Goal: Task Accomplishment & Management: Complete application form

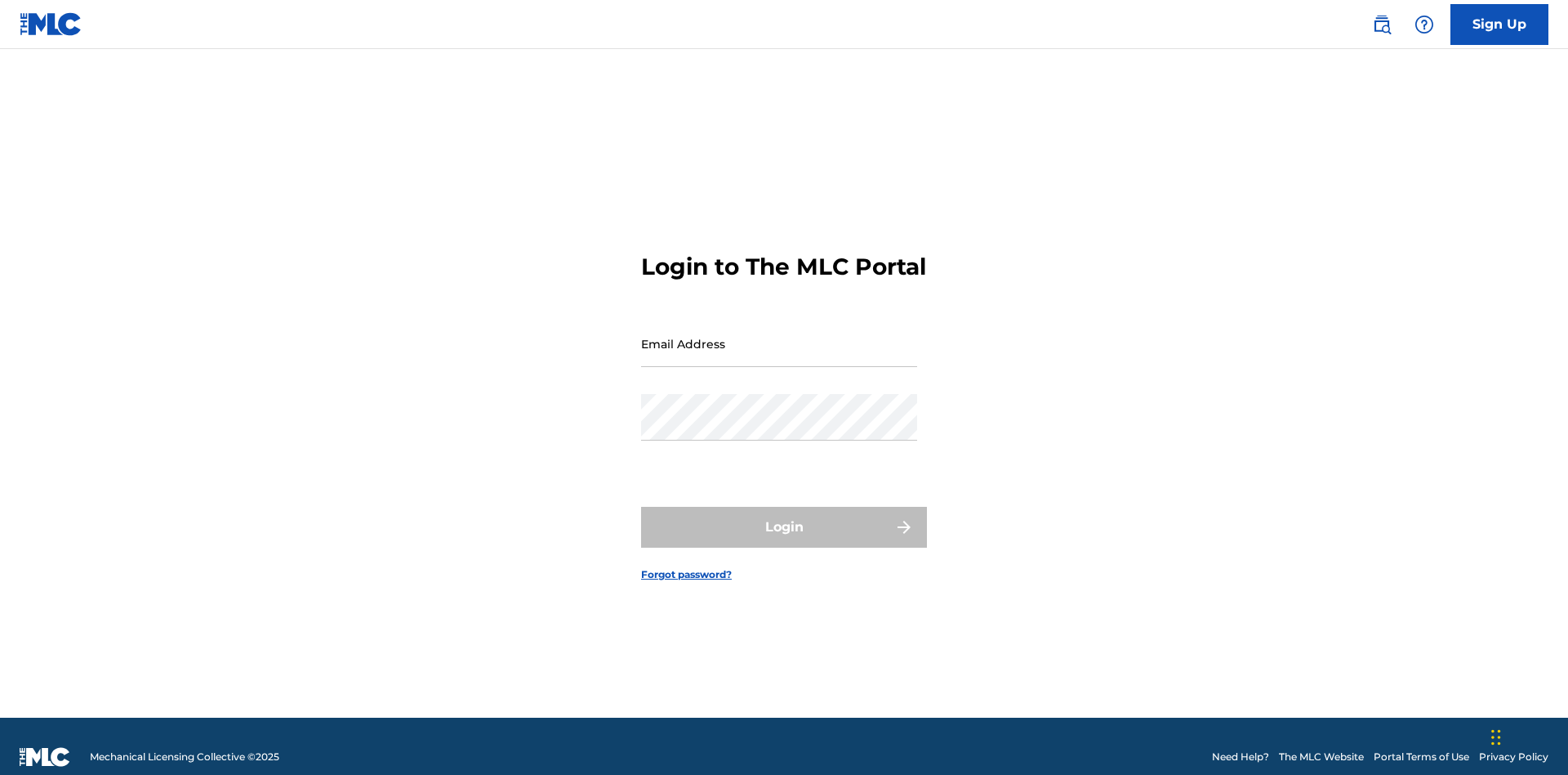
scroll to position [22, 0]
click at [779, 336] on input "Email Address" at bounding box center [778, 344] width 276 height 47
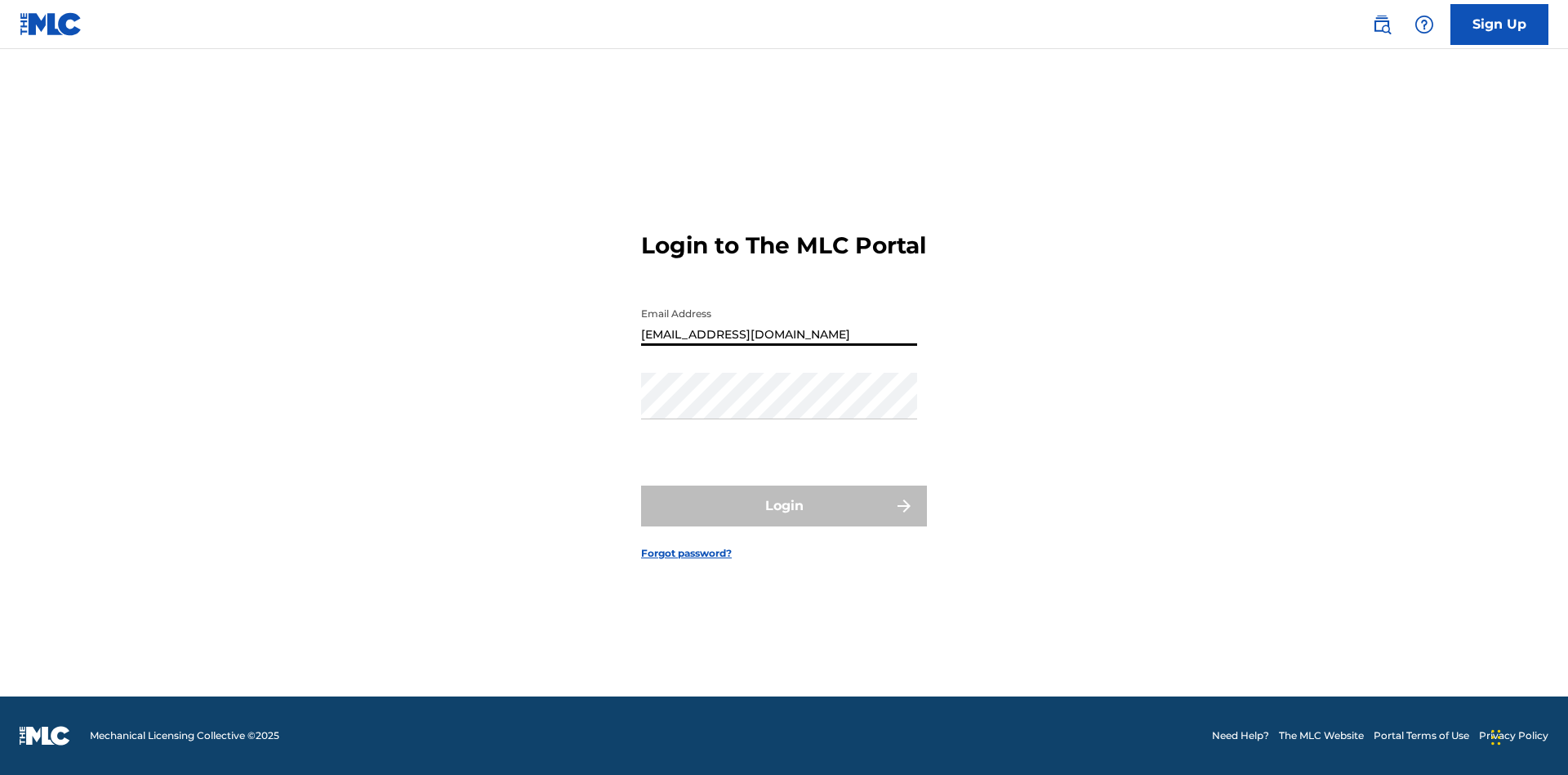
type input "[EMAIL_ADDRESS][DOMAIN_NAME]"
click at [784, 519] on button "Login" at bounding box center [784, 506] width 286 height 41
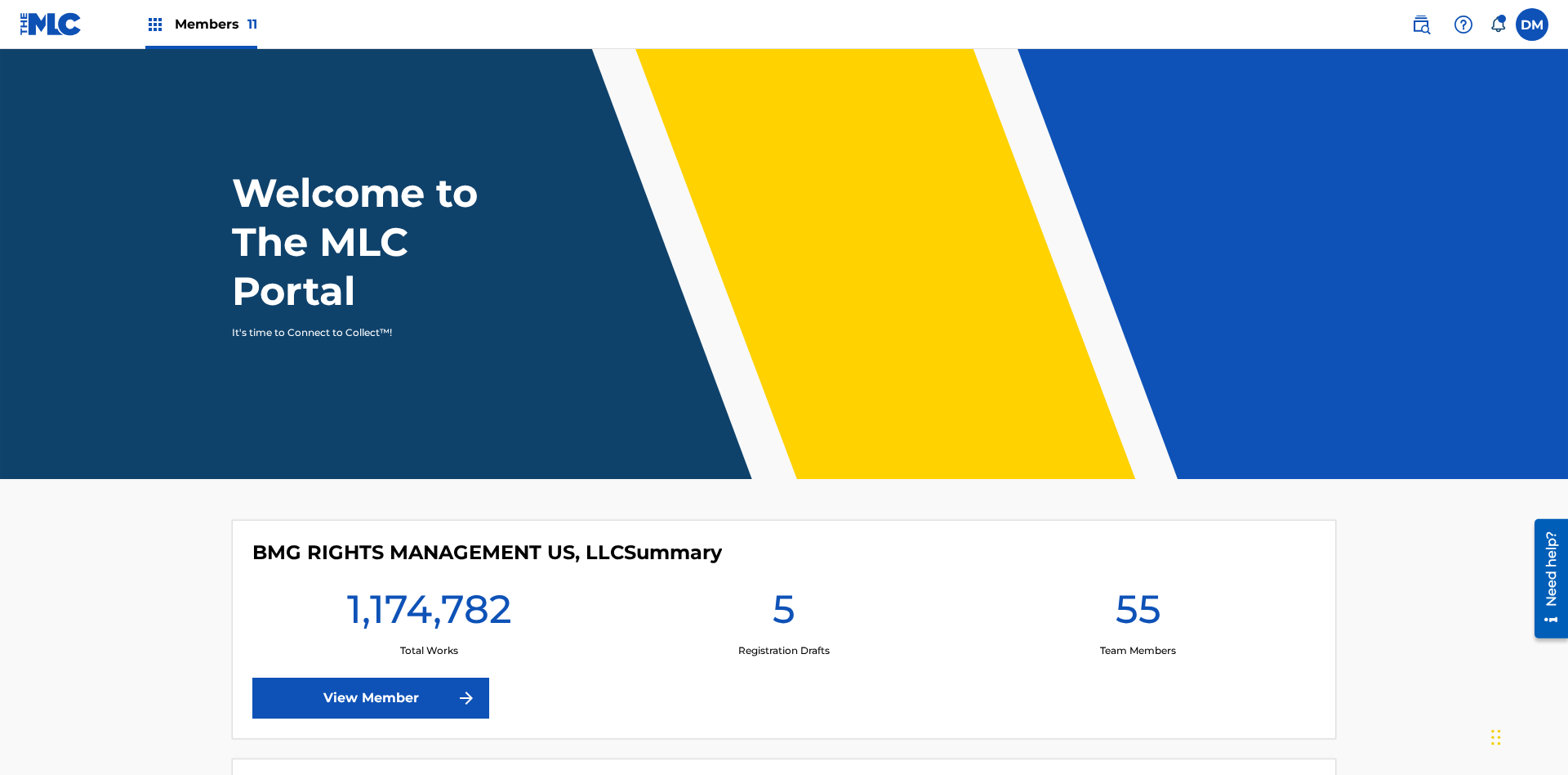
click at [201, 23] on span "Members 11" at bounding box center [216, 24] width 82 height 19
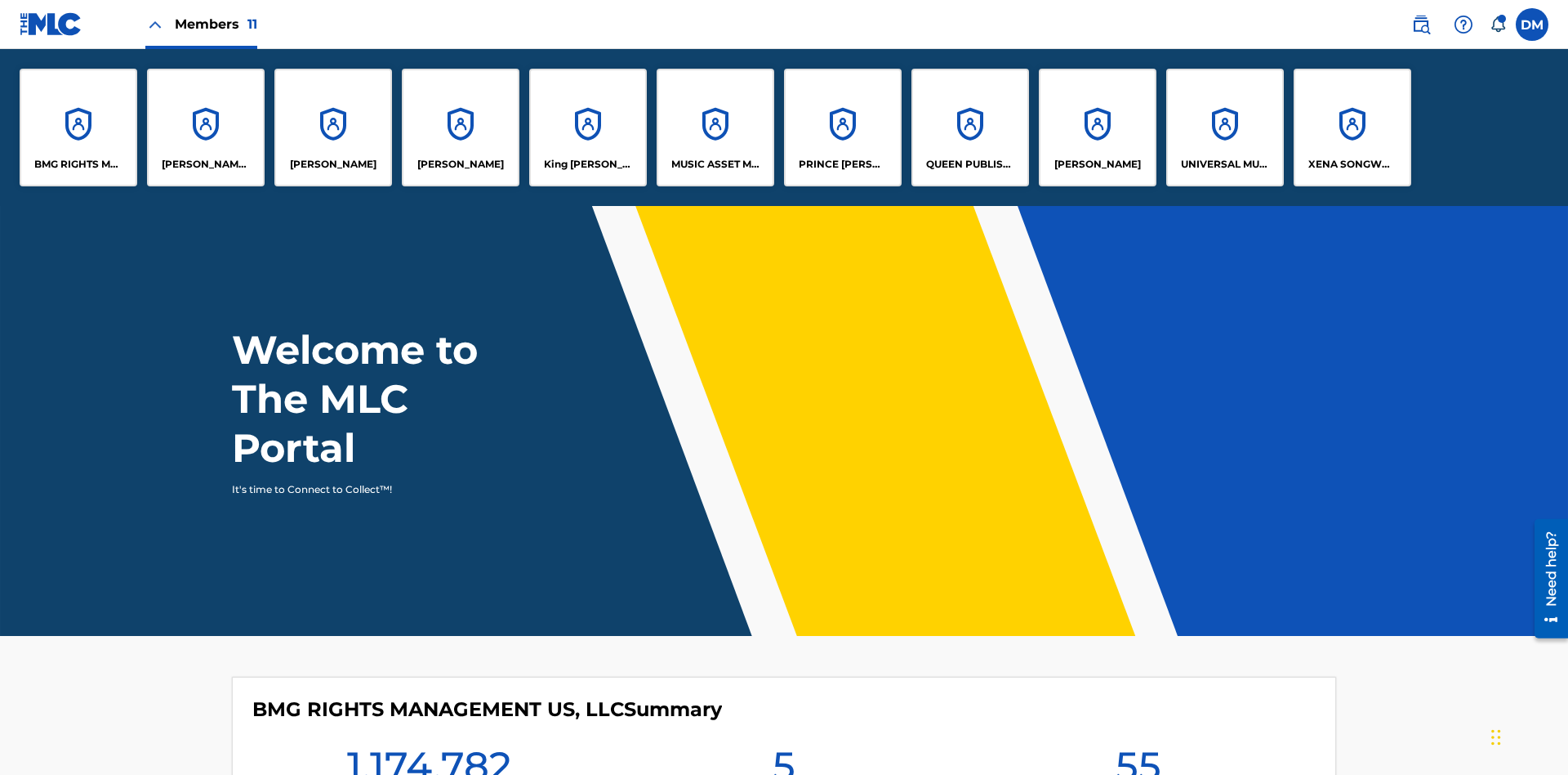
click at [588, 164] on p "King [PERSON_NAME]" at bounding box center [588, 165] width 89 height 15
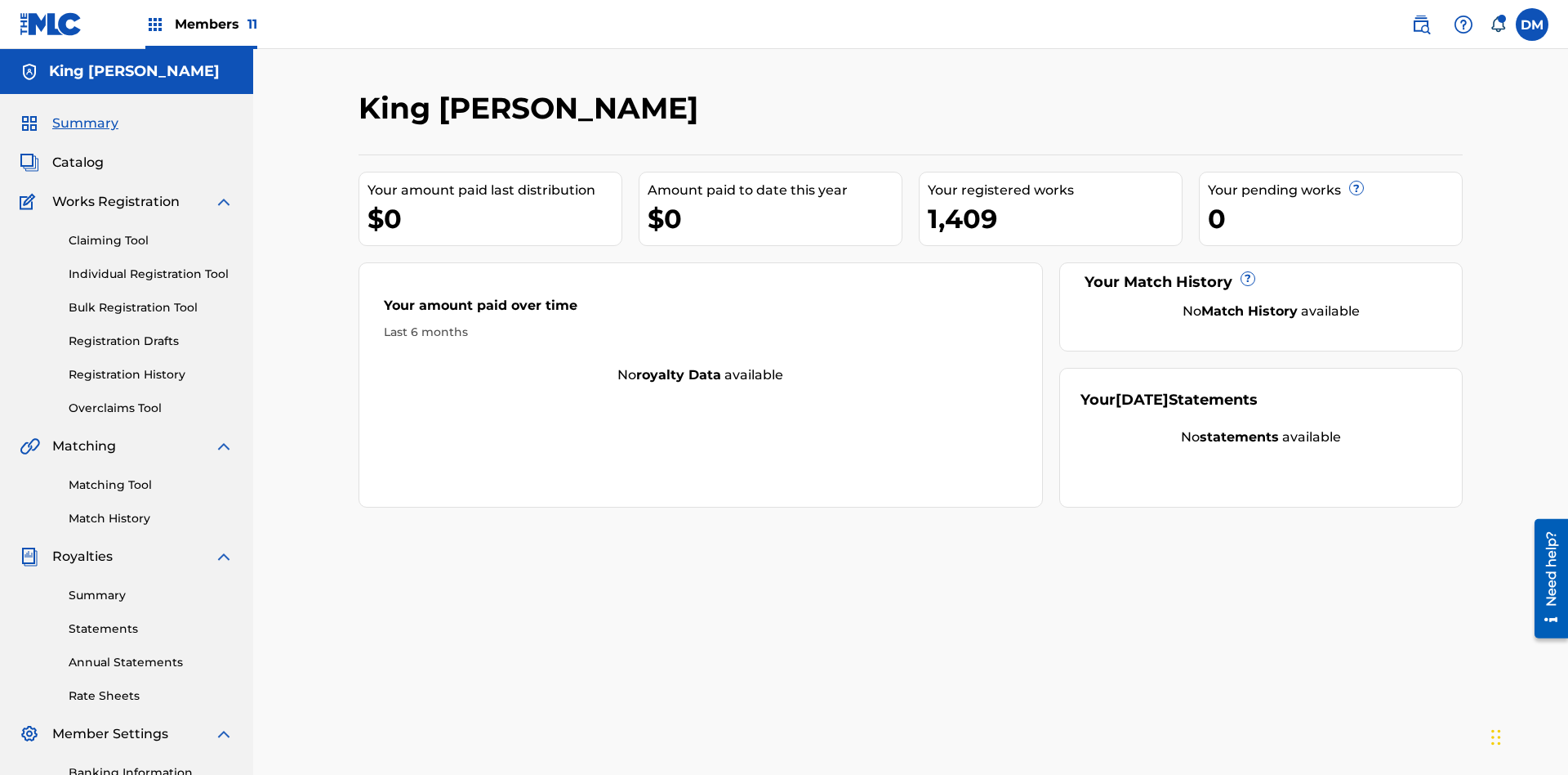
click at [152, 232] on link "Claiming Tool" at bounding box center [151, 241] width 165 height 17
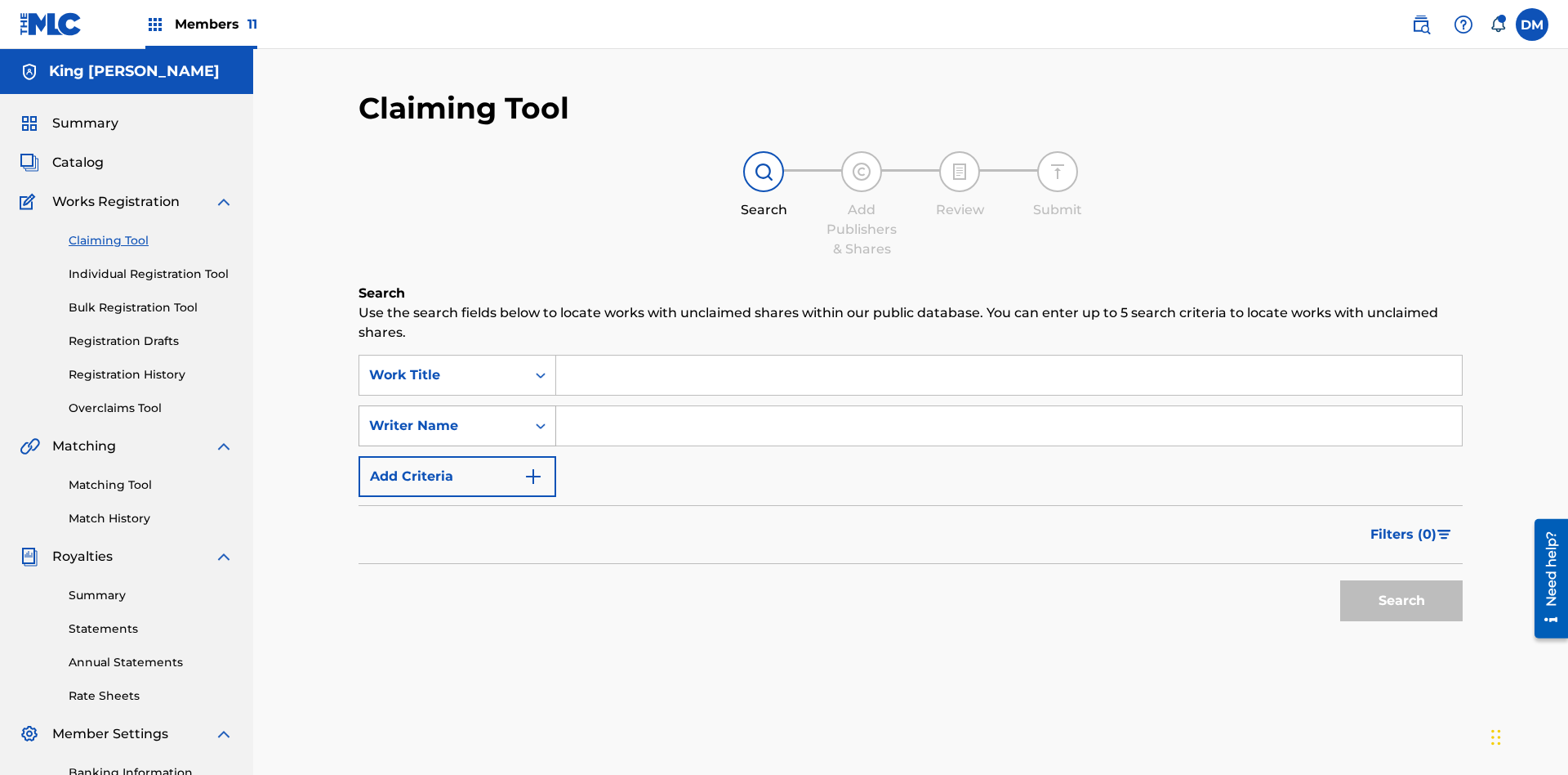
click at [443, 416] on div "Writer Name" at bounding box center [443, 425] width 147 height 20
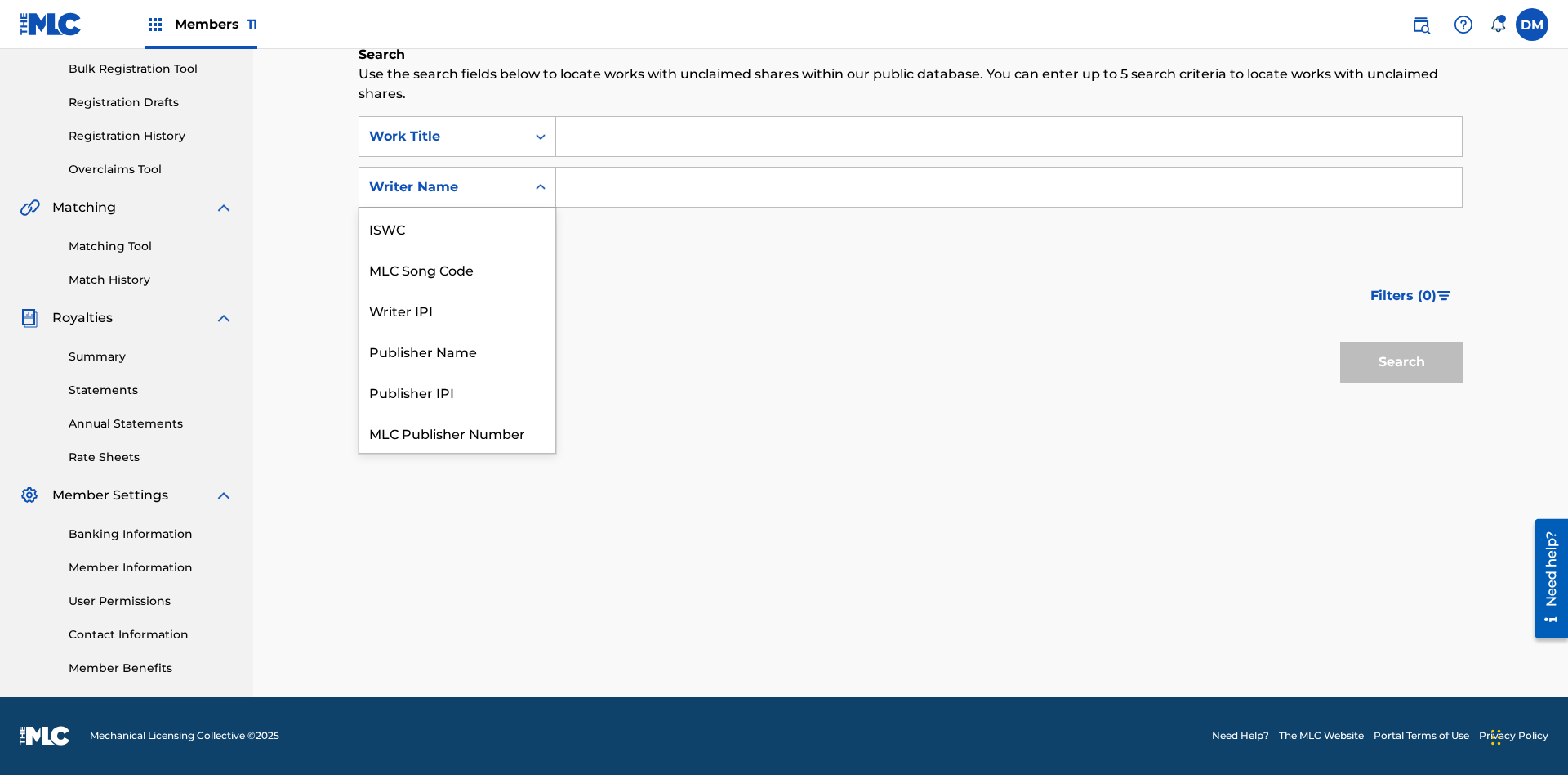
scroll to position [41, 0]
click at [457, 228] on div "MLC Song Code" at bounding box center [457, 228] width 196 height 41
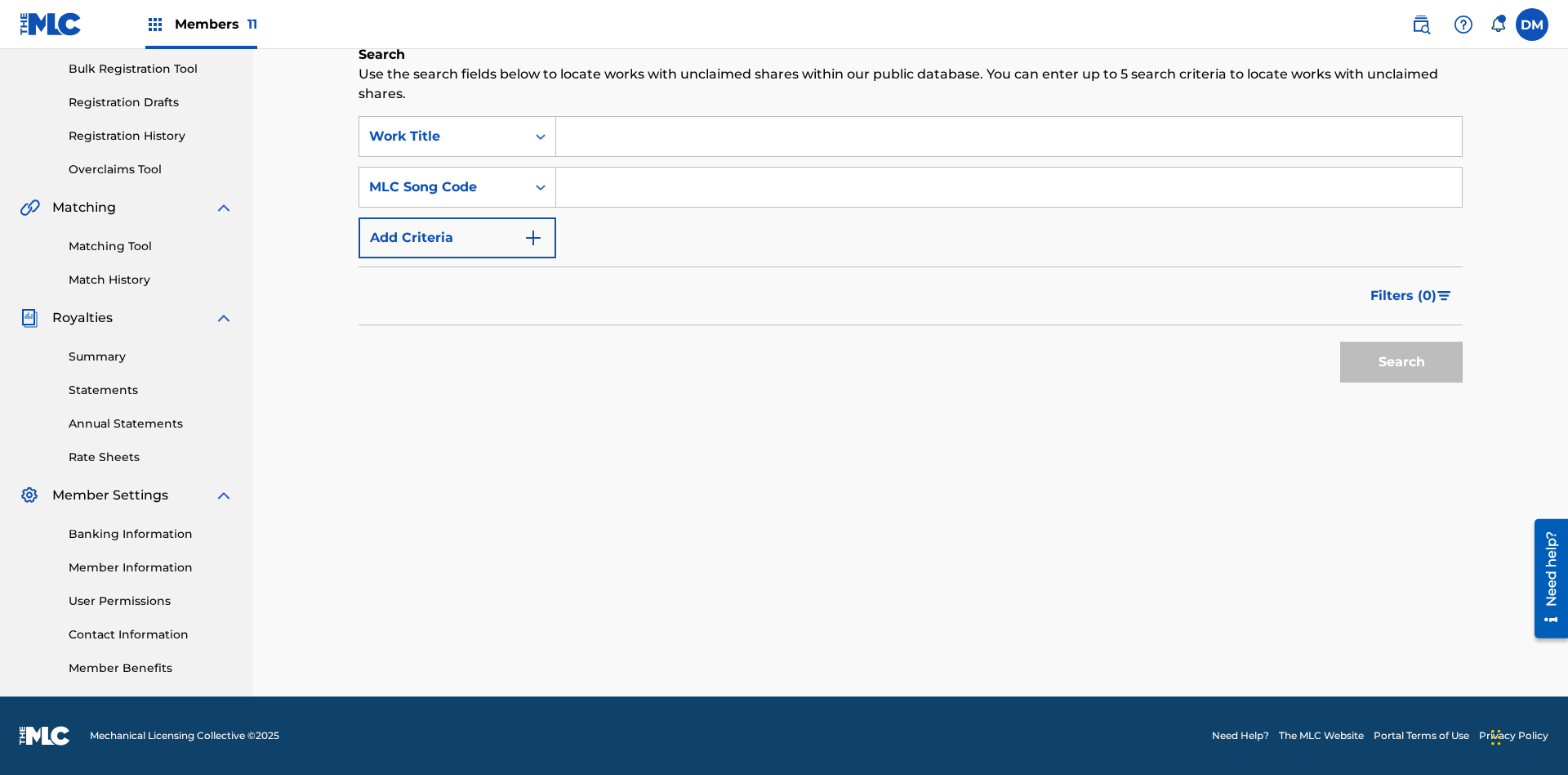
click at [1009, 137] on input "Search Form" at bounding box center [1009, 137] width 906 height 39
type input "NON-OWNED WORK TO CLAIM"
click at [1009, 187] on input "Search Form" at bounding box center [1009, 187] width 906 height 39
type input "RB0ZQR"
click at [1401, 362] on button "Search" at bounding box center [1401, 362] width 123 height 41
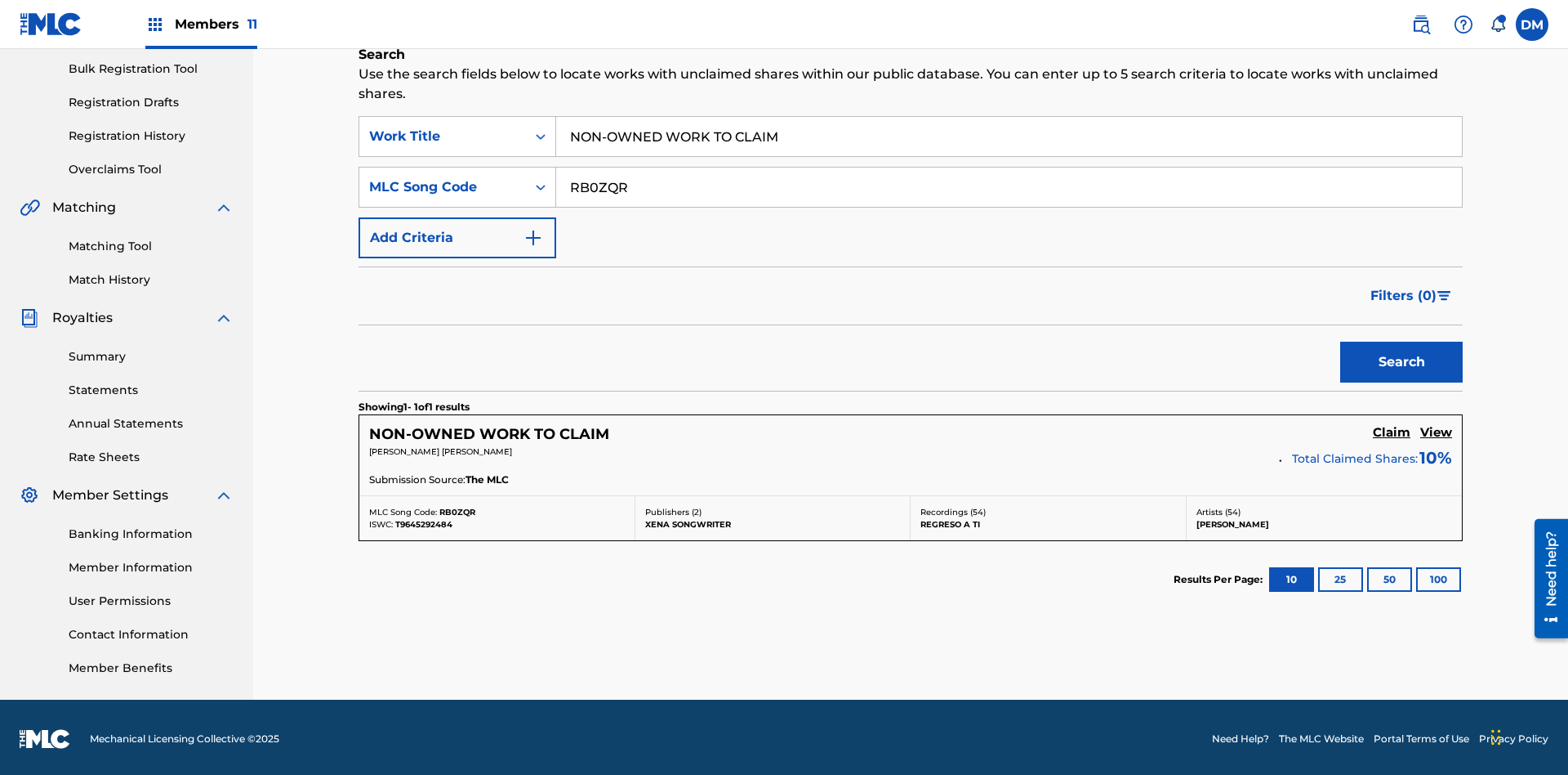
click at [1392, 429] on h5 "Claim" at bounding box center [1392, 432] width 37 height 16
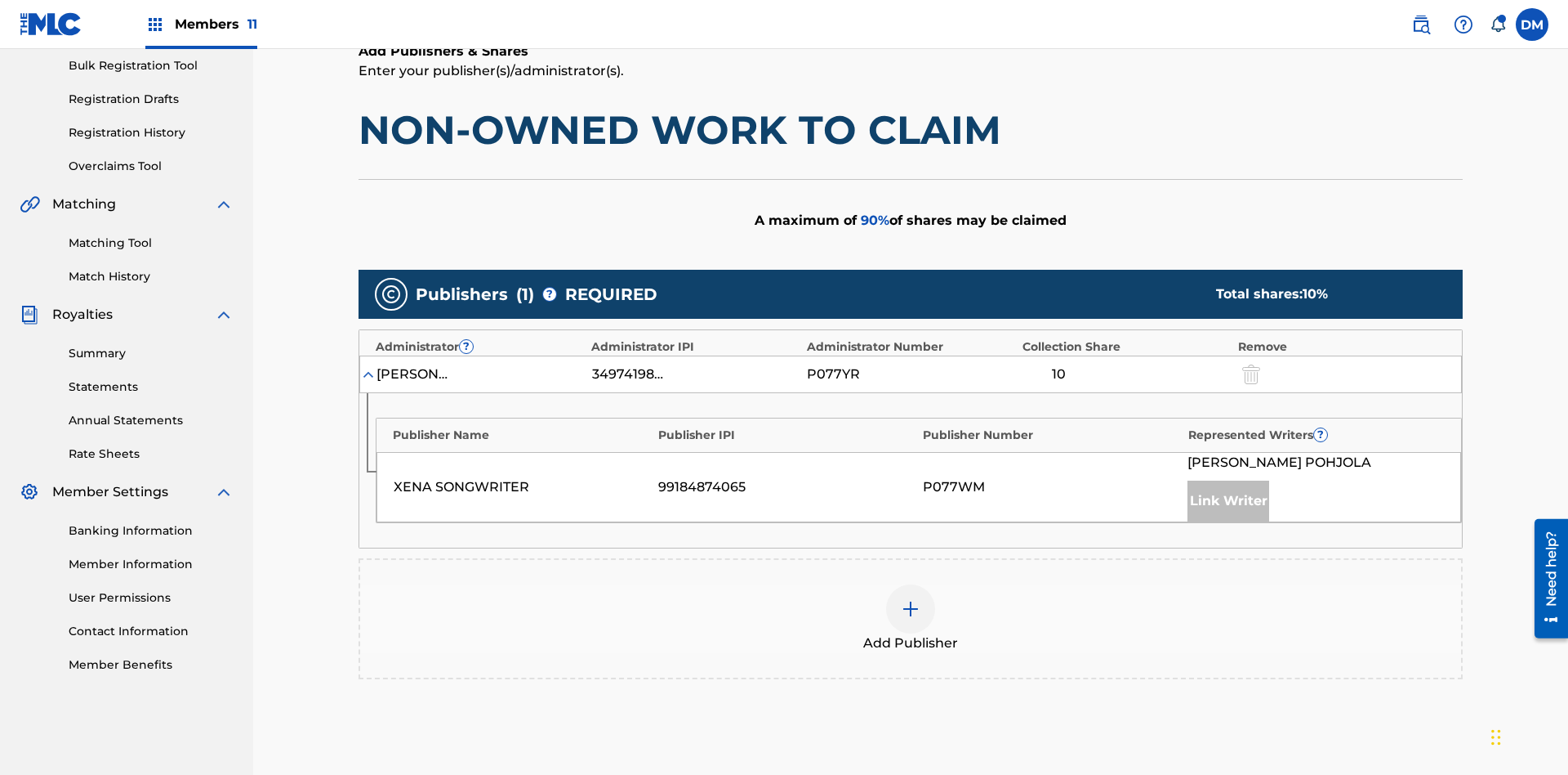
scroll to position [410, 0]
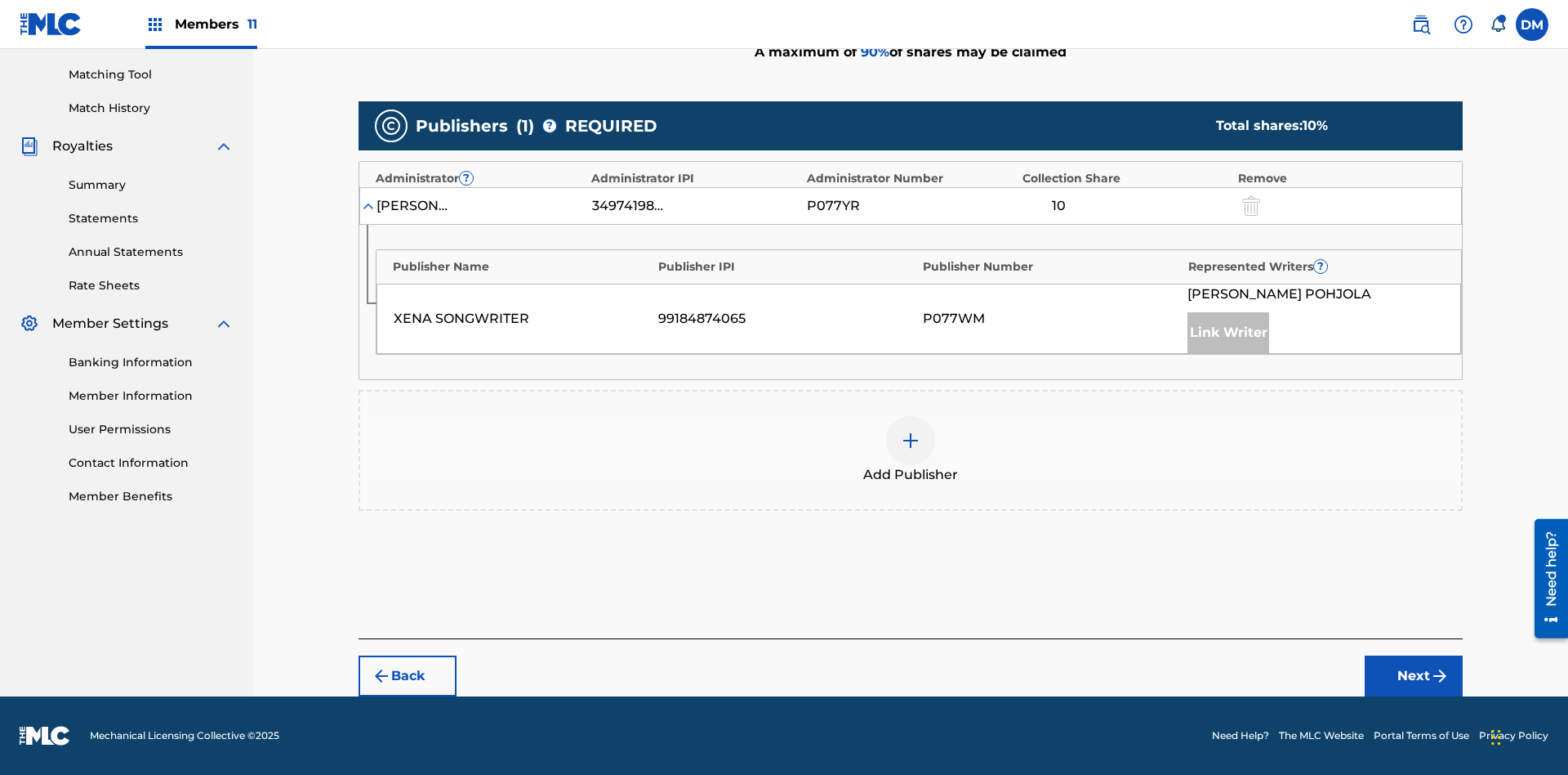
click at [1414, 676] on button "Next" at bounding box center [1414, 676] width 98 height 41
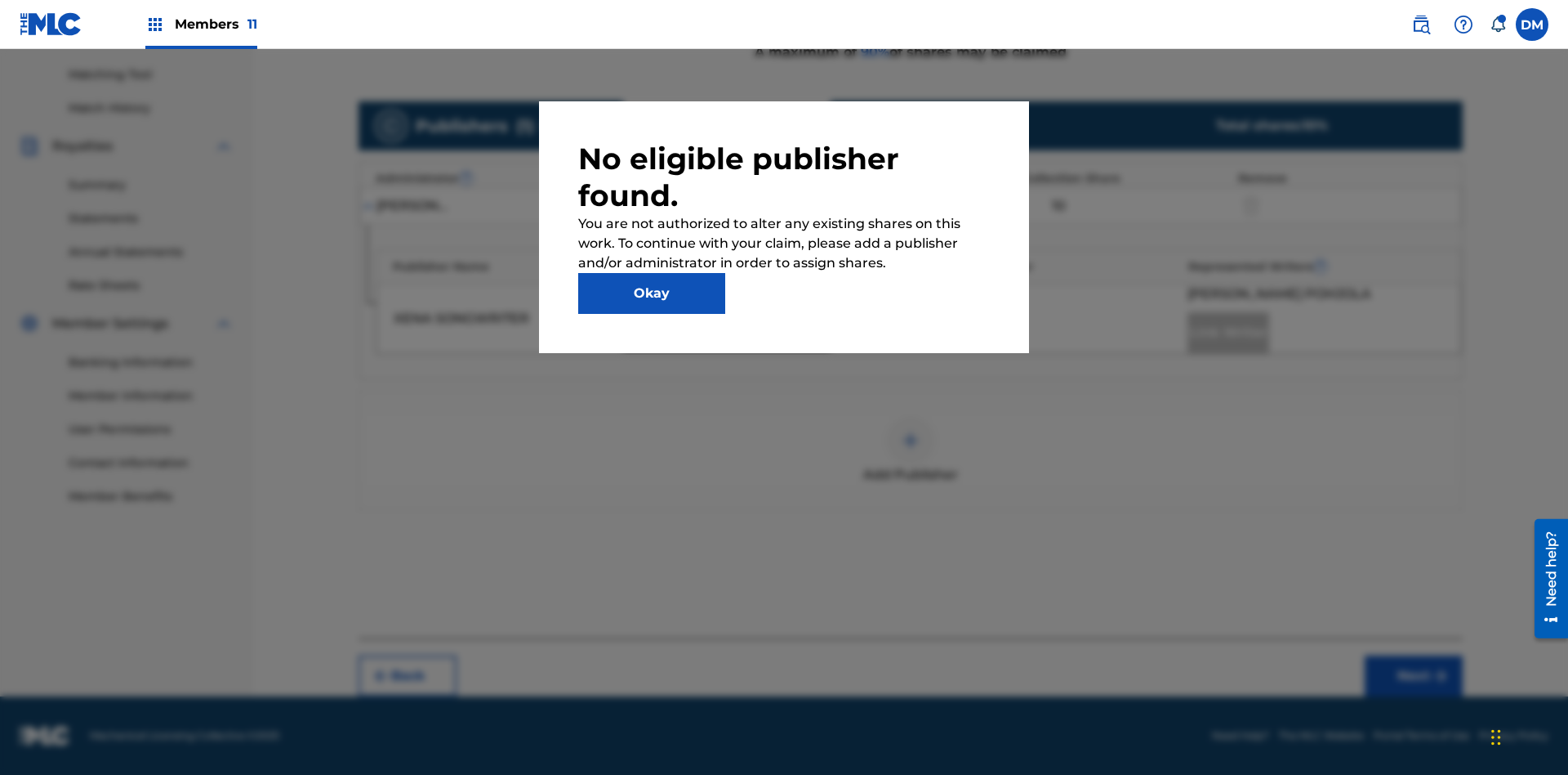
click at [652, 293] on button "Okay" at bounding box center [651, 294] width 147 height 41
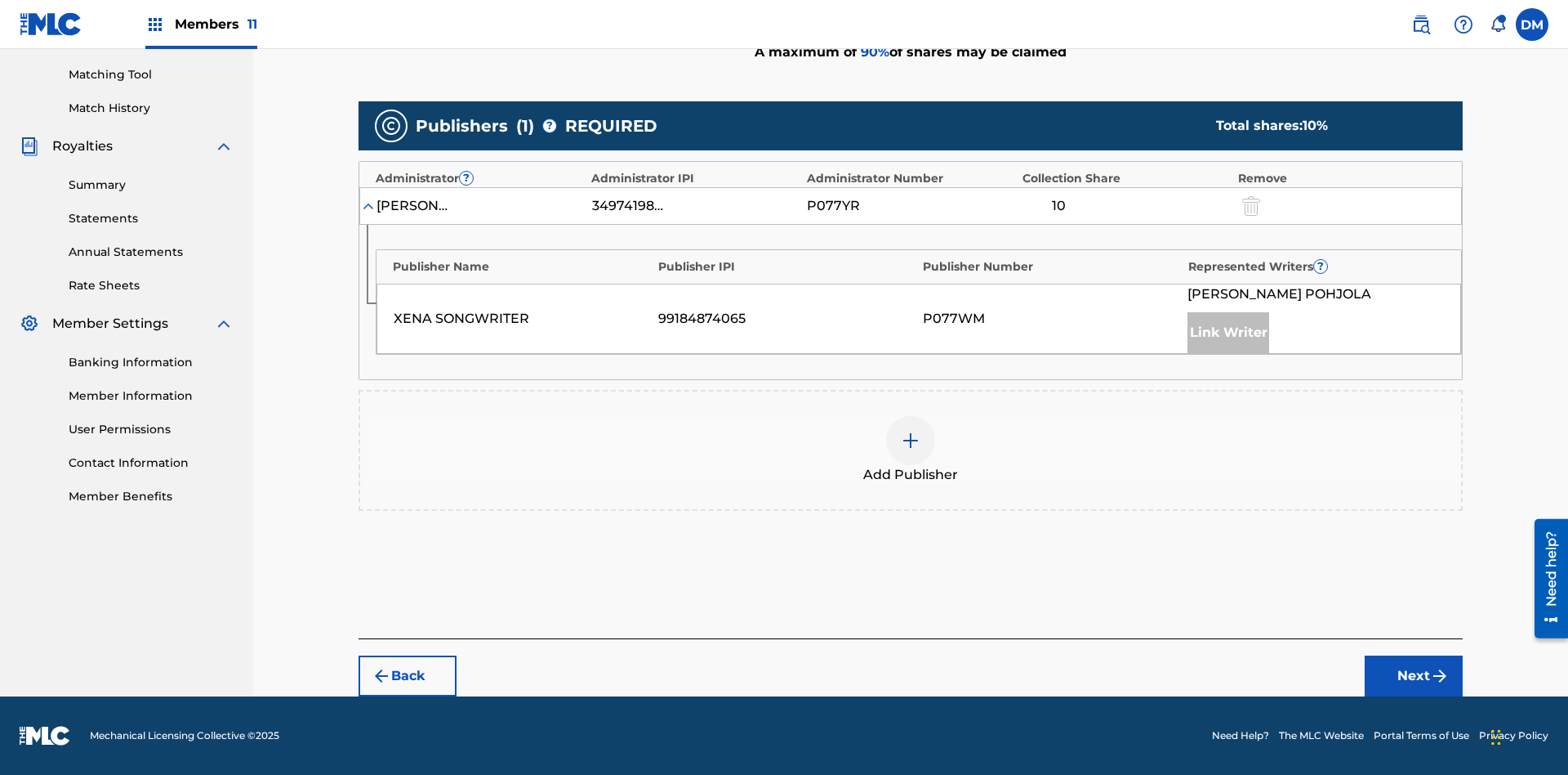
click at [911, 441] on img at bounding box center [910, 440] width 20 height 20
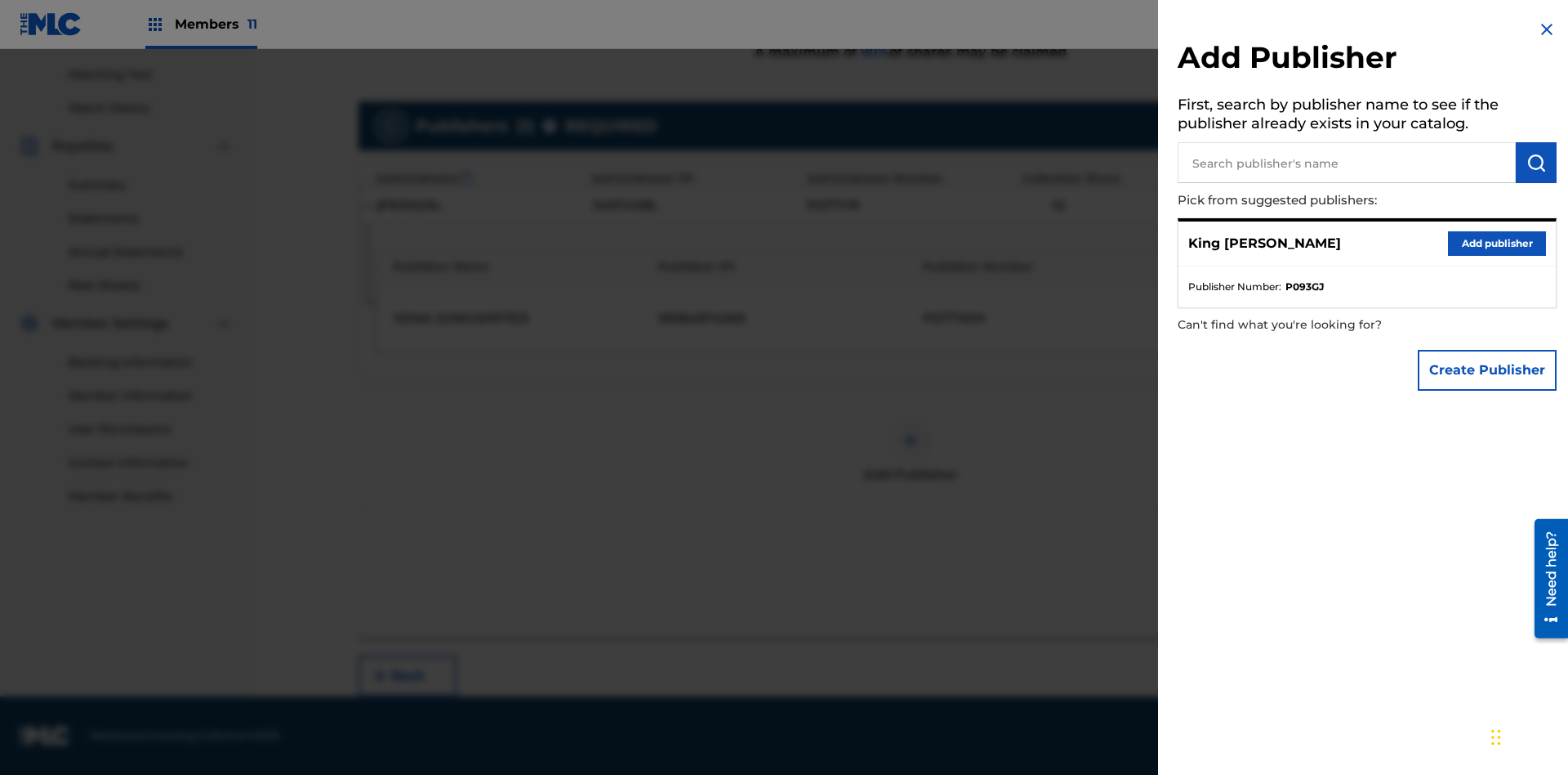
click at [1347, 163] on input "text" at bounding box center [1346, 163] width 338 height 41
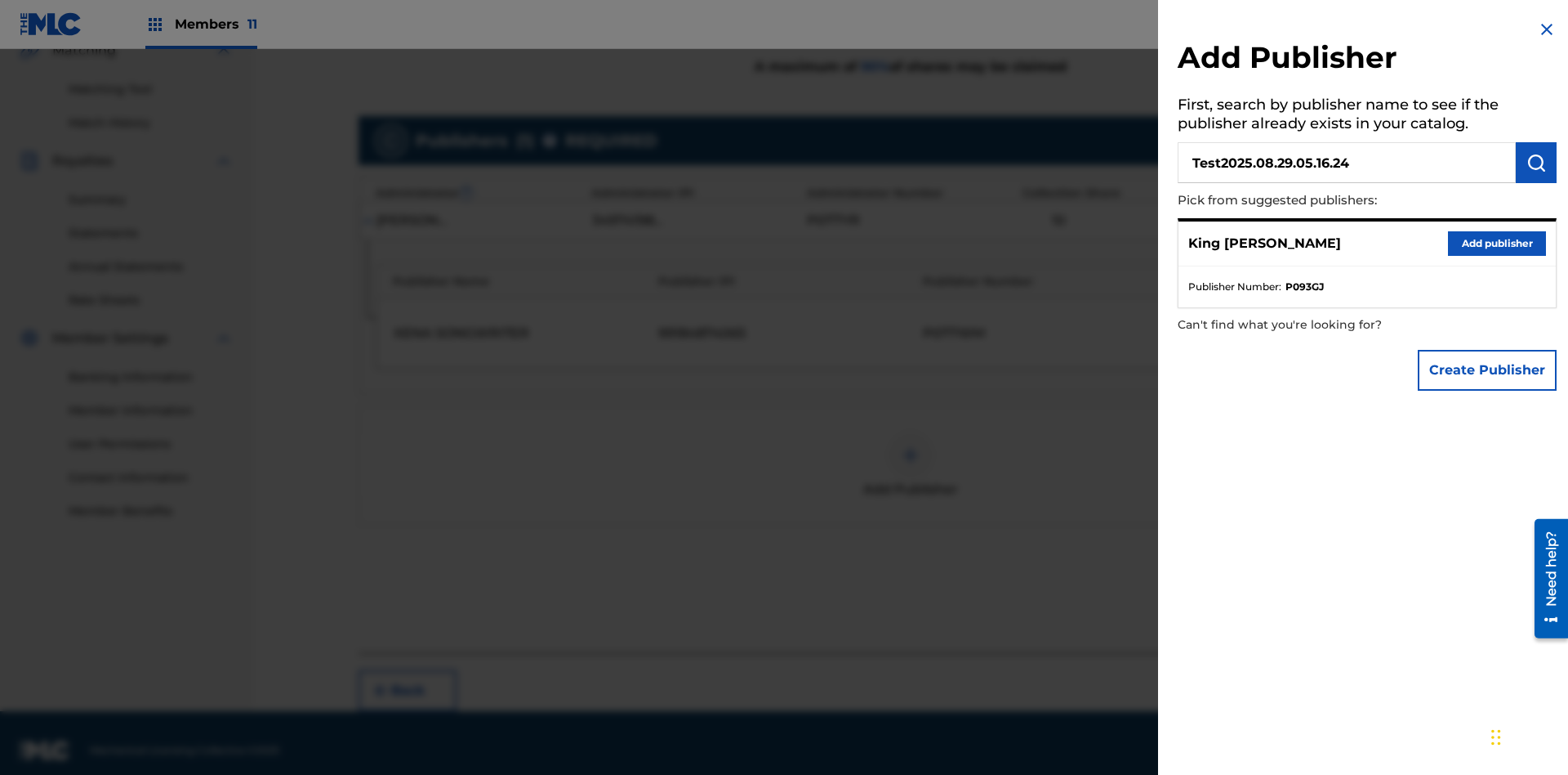
type input "Test2025.08.29.05.16.24"
click at [1536, 163] on img "submit" at bounding box center [1536, 162] width 20 height 20
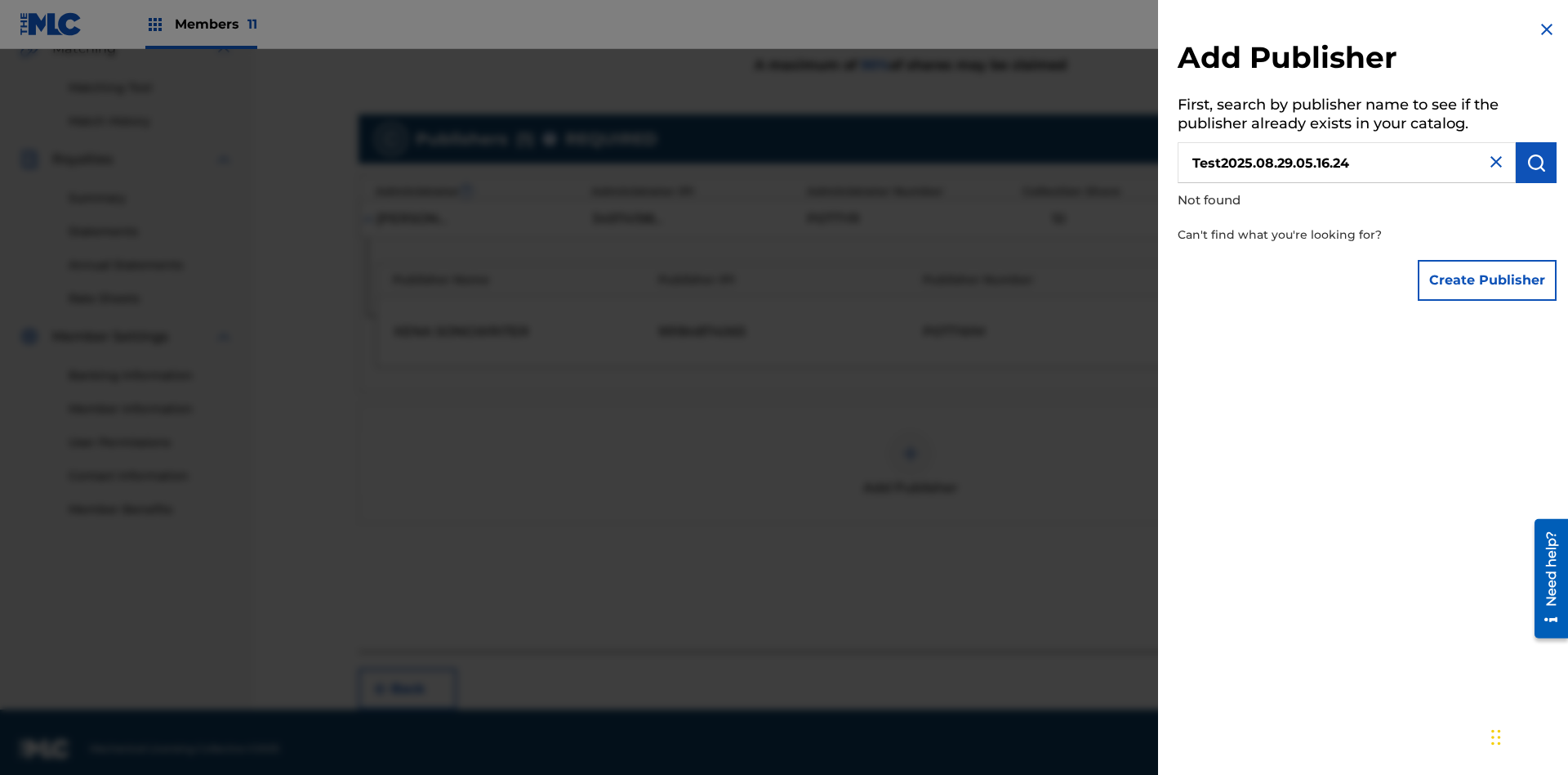
click at [1488, 280] on button "Create Publisher" at bounding box center [1488, 281] width 138 height 41
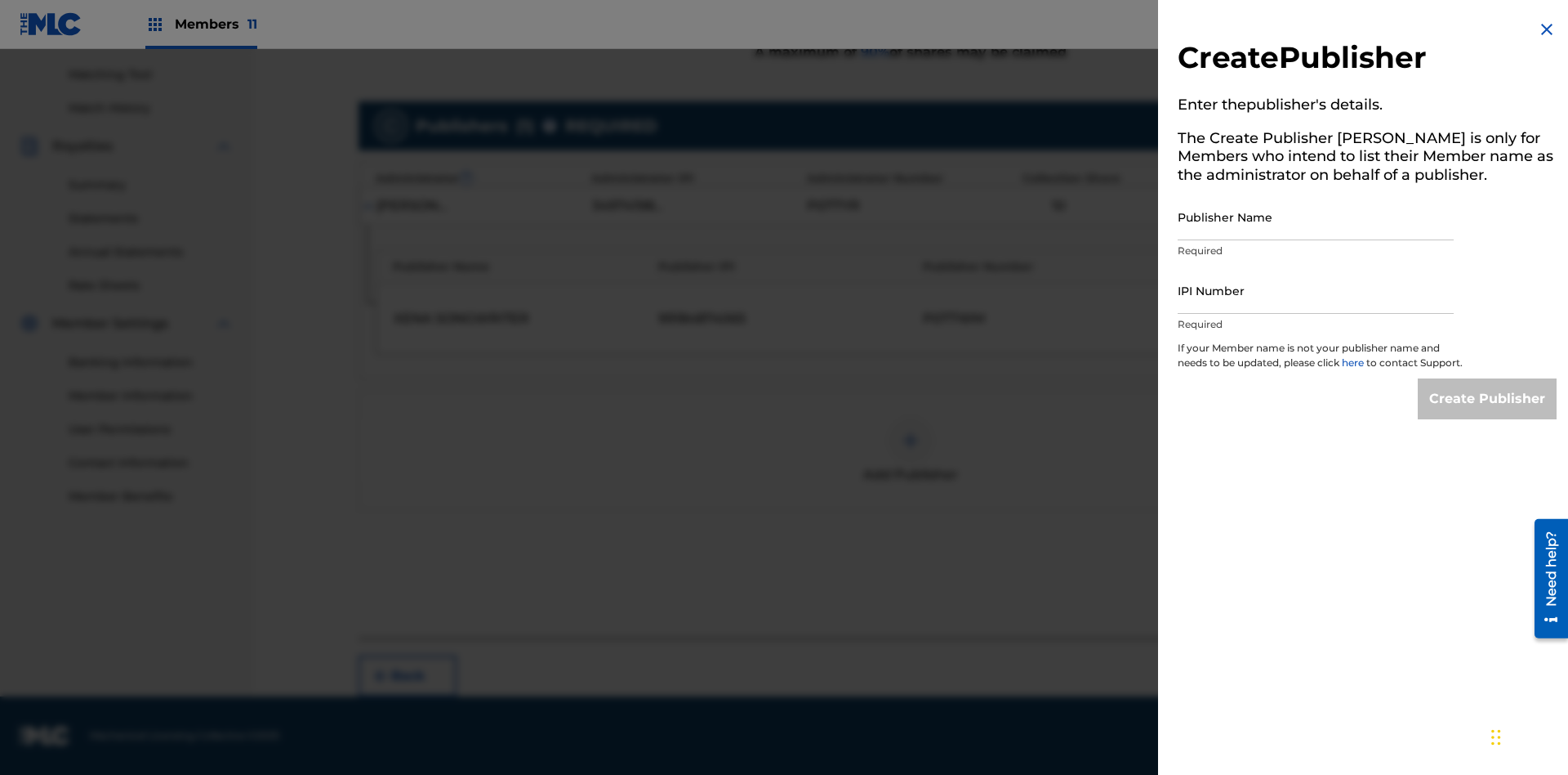
click at [1316, 216] on input "Publisher Name" at bounding box center [1315, 217] width 276 height 47
type input "Test2025.08.29.05.16.28"
click at [1316, 290] on input "IPI Number" at bounding box center [1315, 291] width 276 height 47
type input "00595839777"
click at [1488, 414] on input "Create Publisher" at bounding box center [1488, 399] width 138 height 41
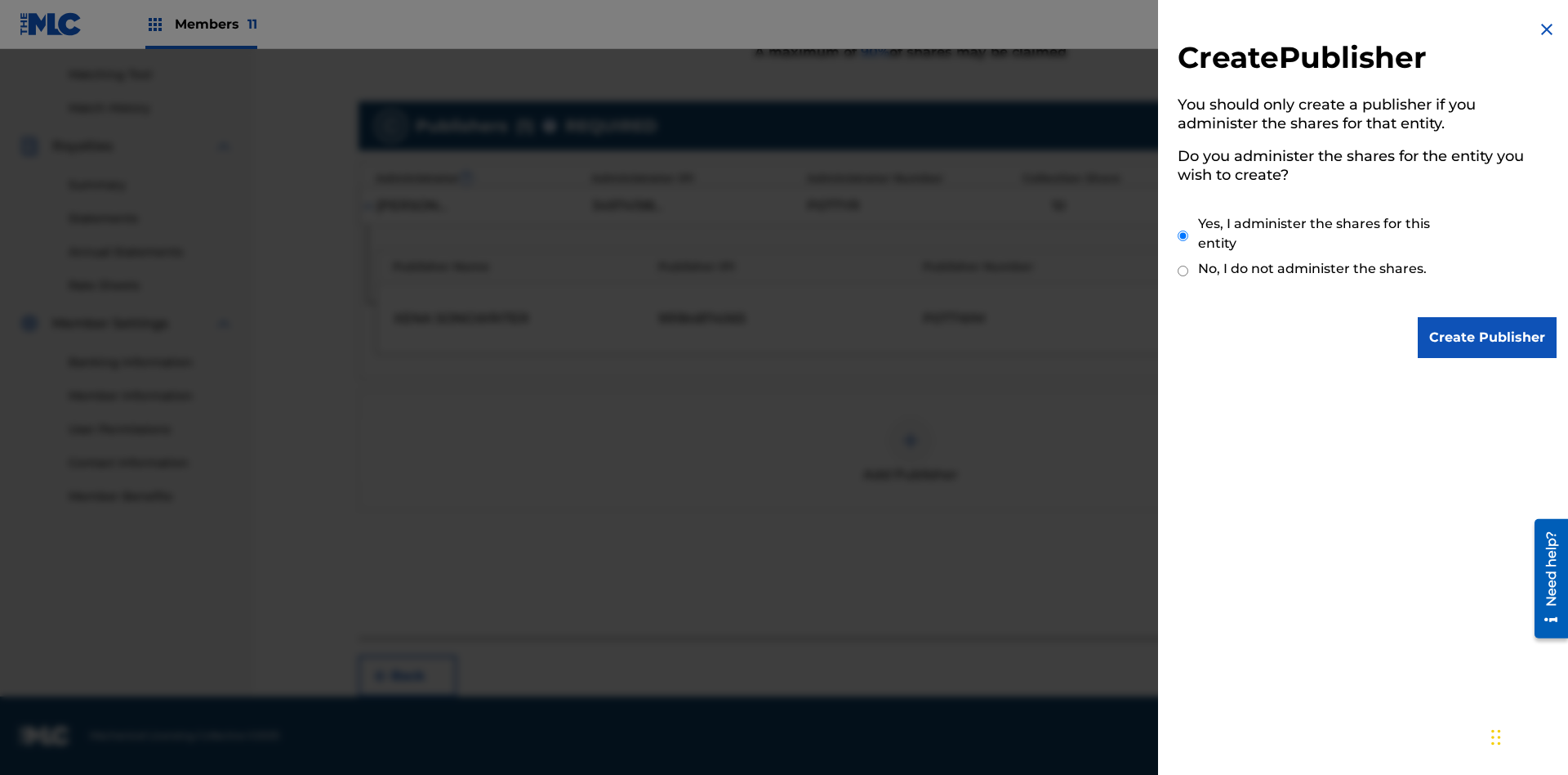
click at [1183, 235] on input "Yes, I administer the shares for this entity" at bounding box center [1183, 236] width 10 height 36
click at [1488, 338] on input "Create Publisher" at bounding box center [1488, 338] width 138 height 41
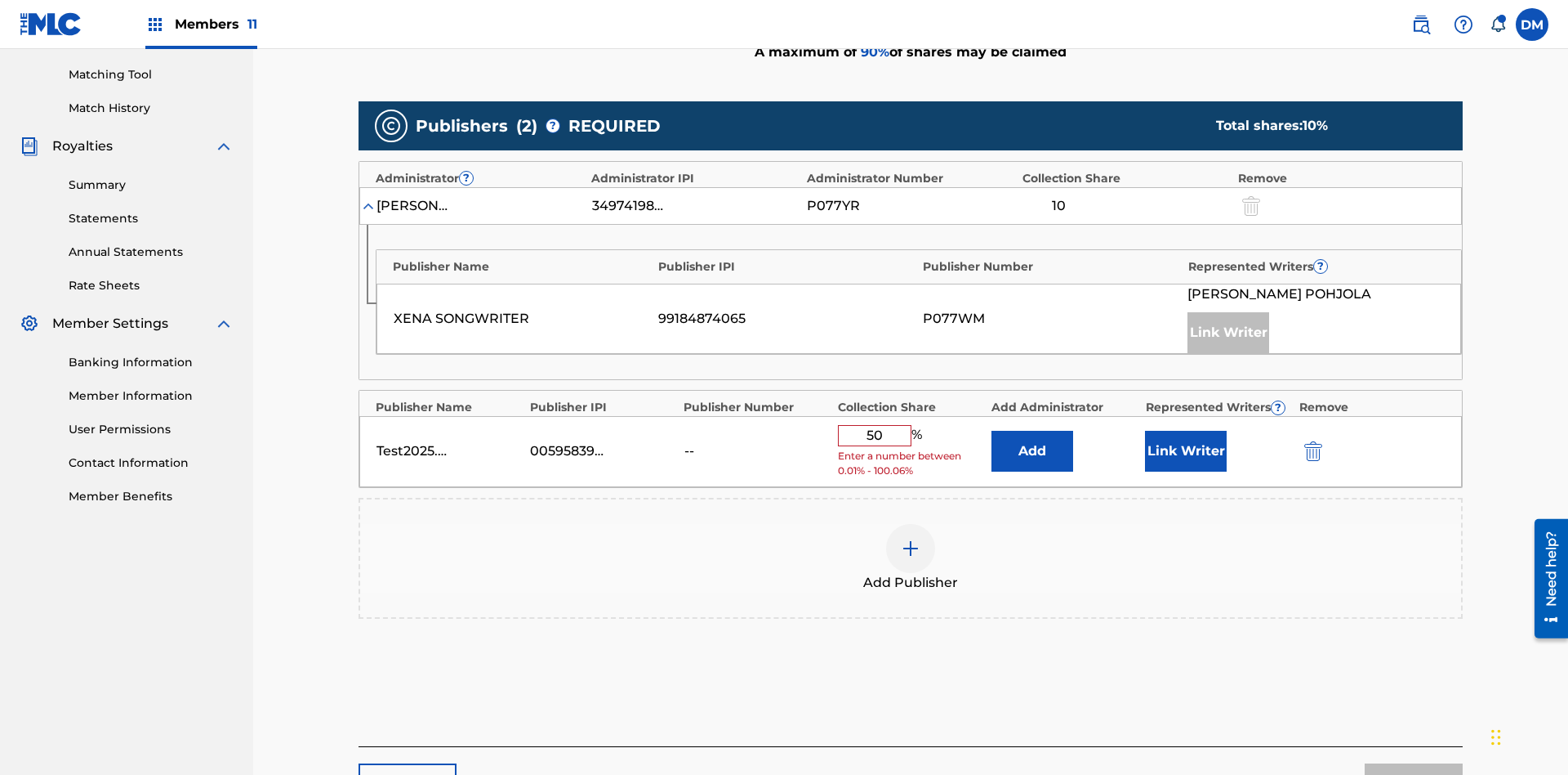
scroll to position [506, 0]
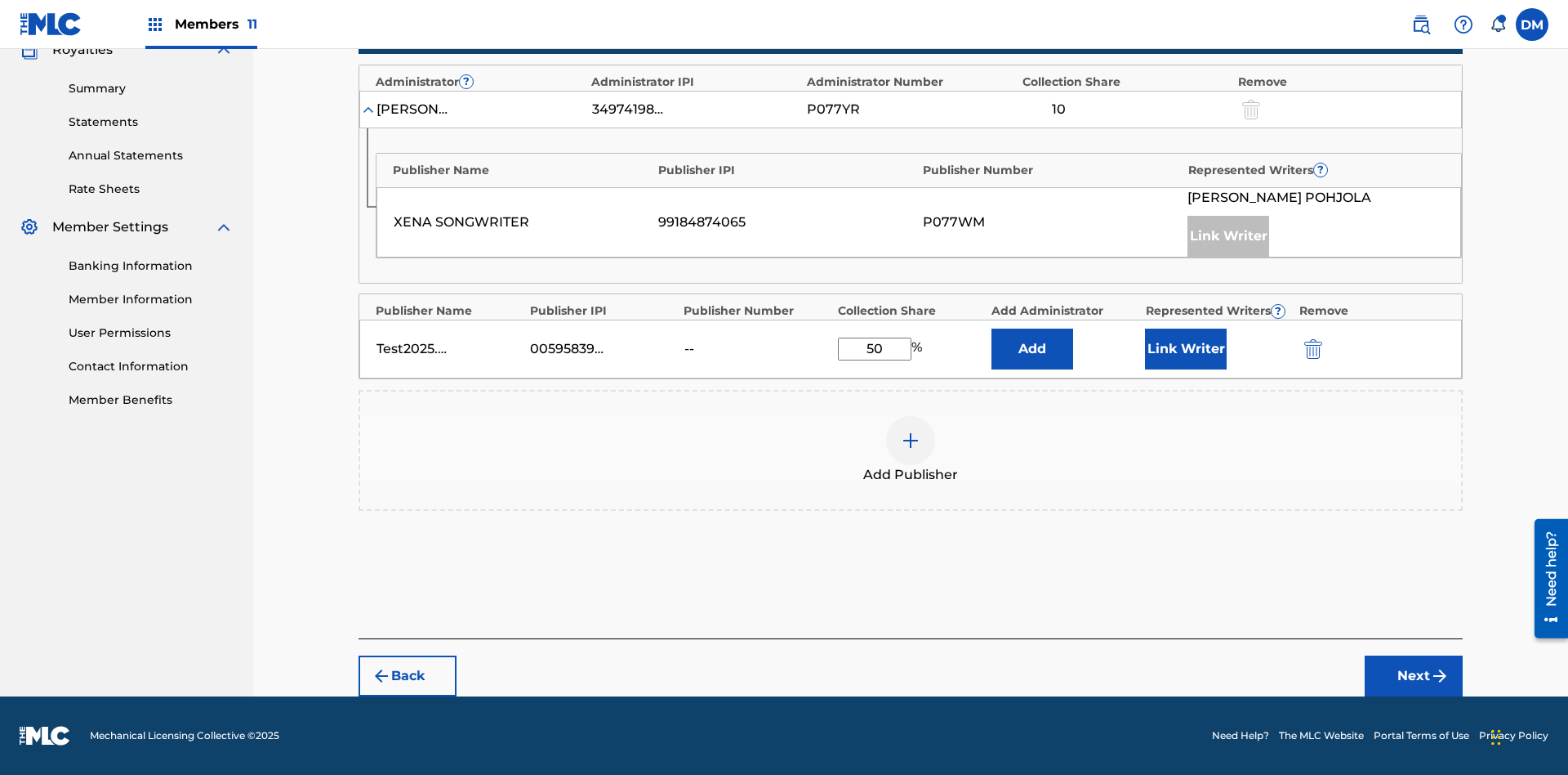
type input "50"
click at [1186, 349] on button "Link Writer" at bounding box center [1185, 349] width 81 height 41
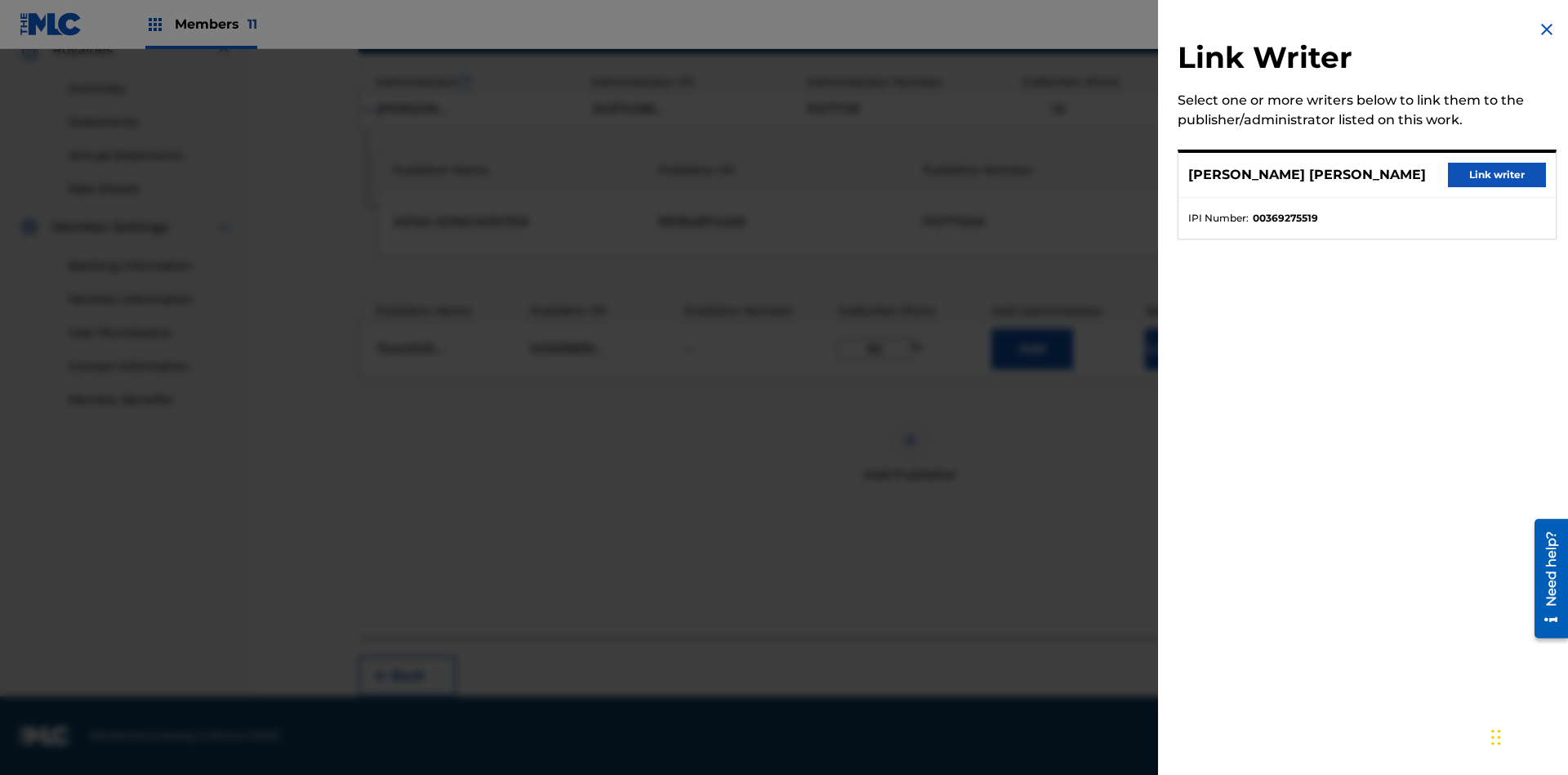
click at [1497, 175] on button "Link writer" at bounding box center [1497, 175] width 98 height 24
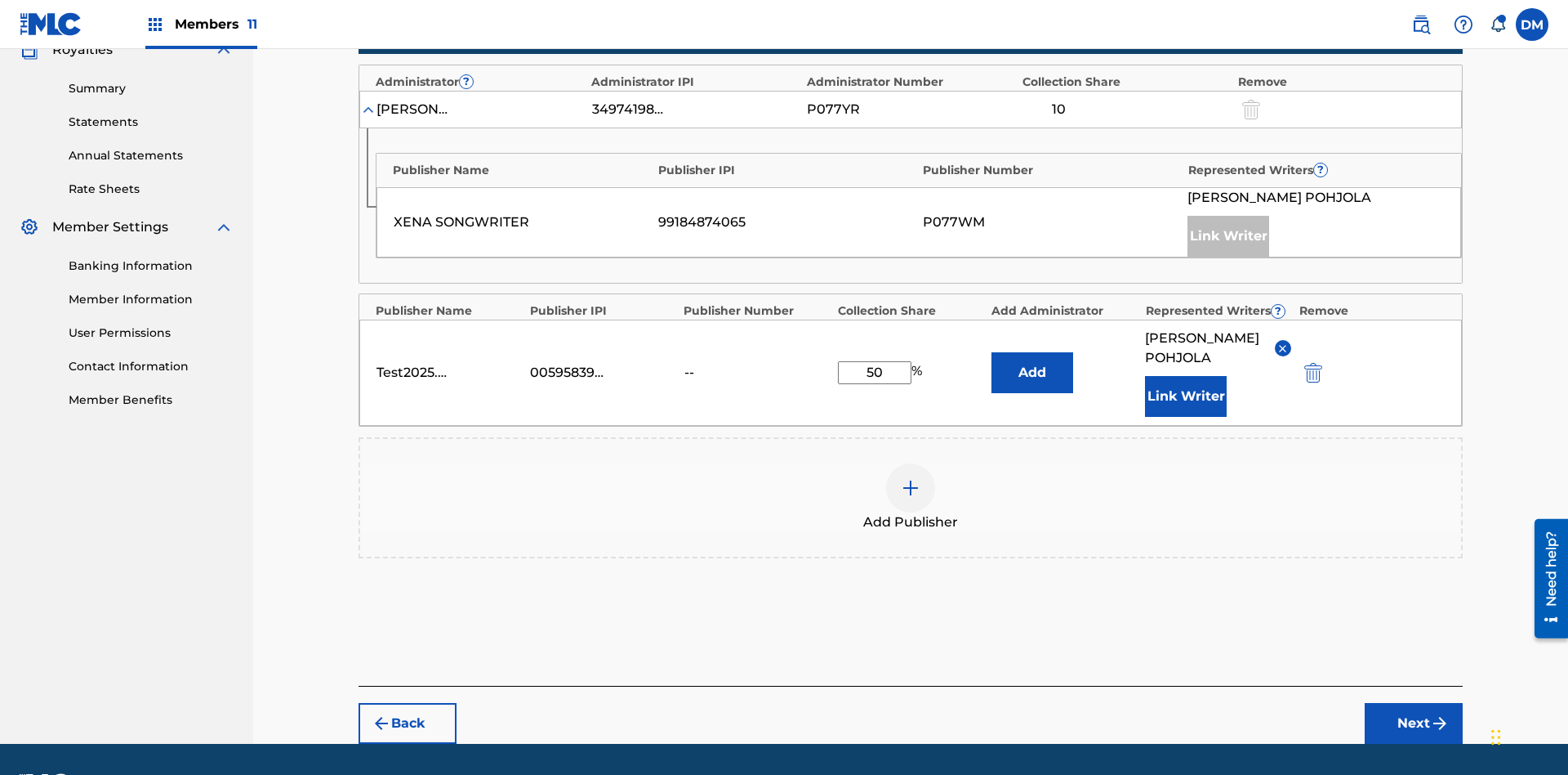
click at [1186, 376] on button "Link Writer" at bounding box center [1185, 397] width 81 height 41
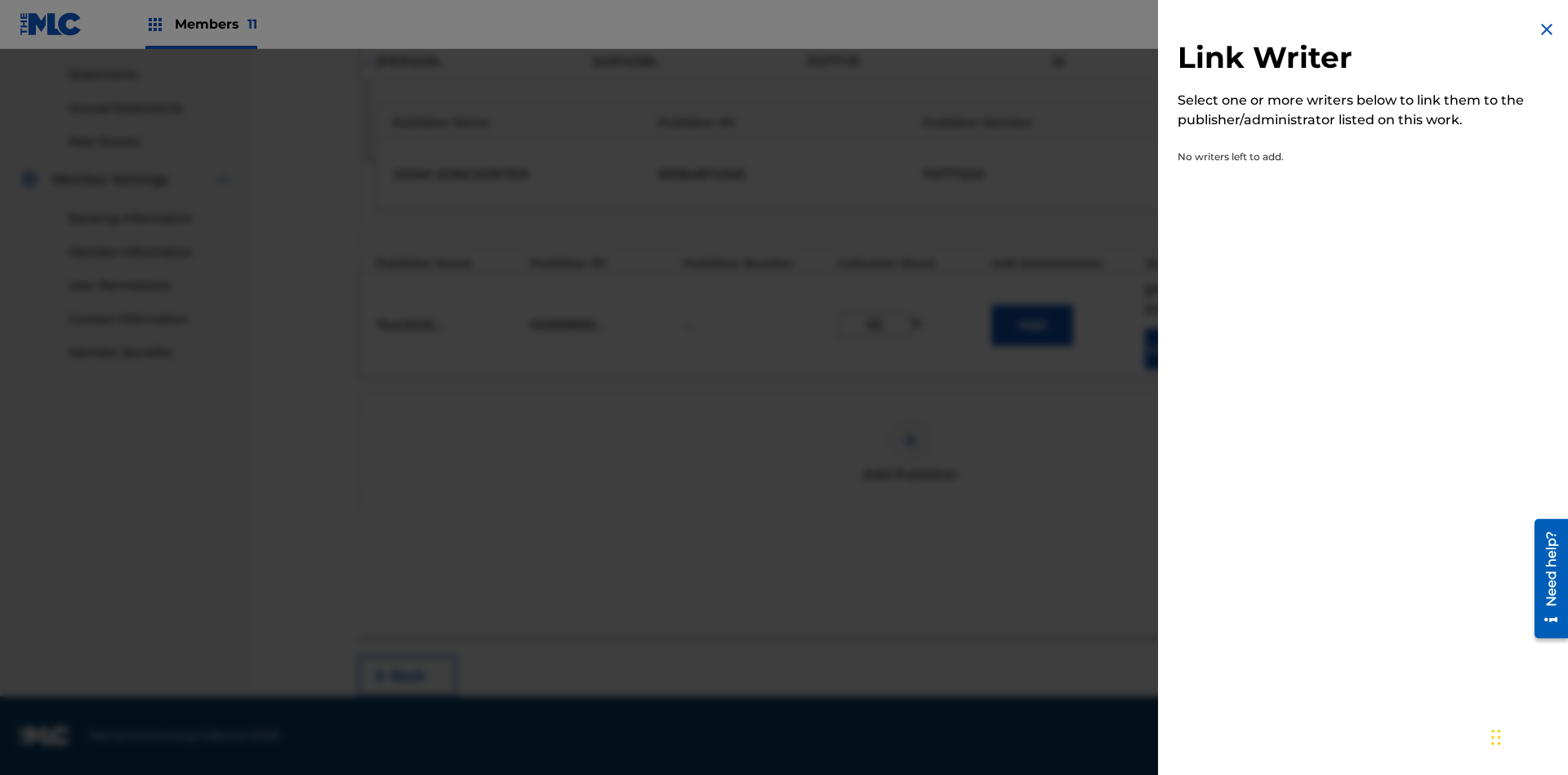
click at [1547, 29] on img at bounding box center [1546, 29] width 20 height 20
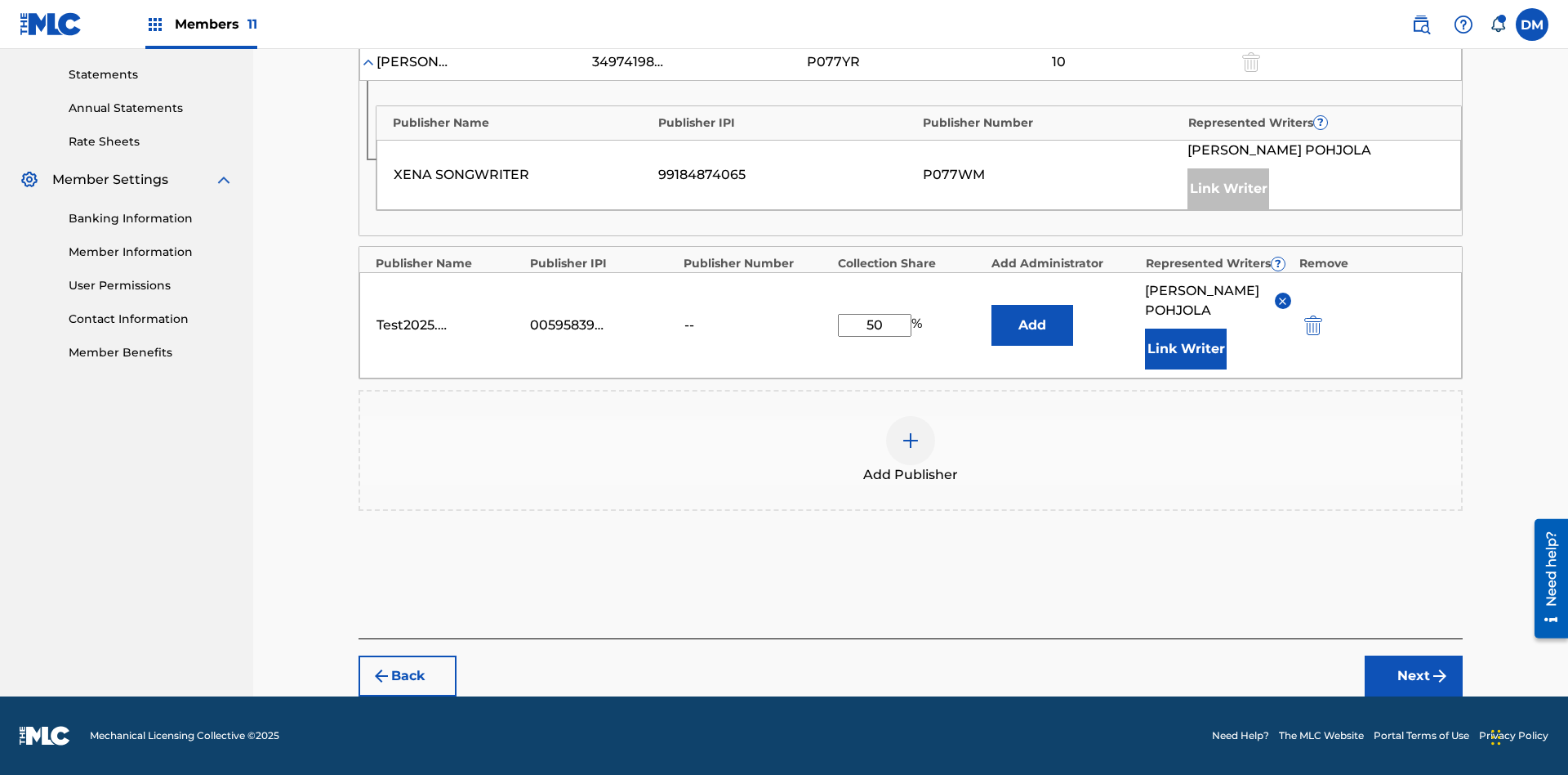
click at [1033, 315] on button "Add" at bounding box center [1032, 326] width 81 height 41
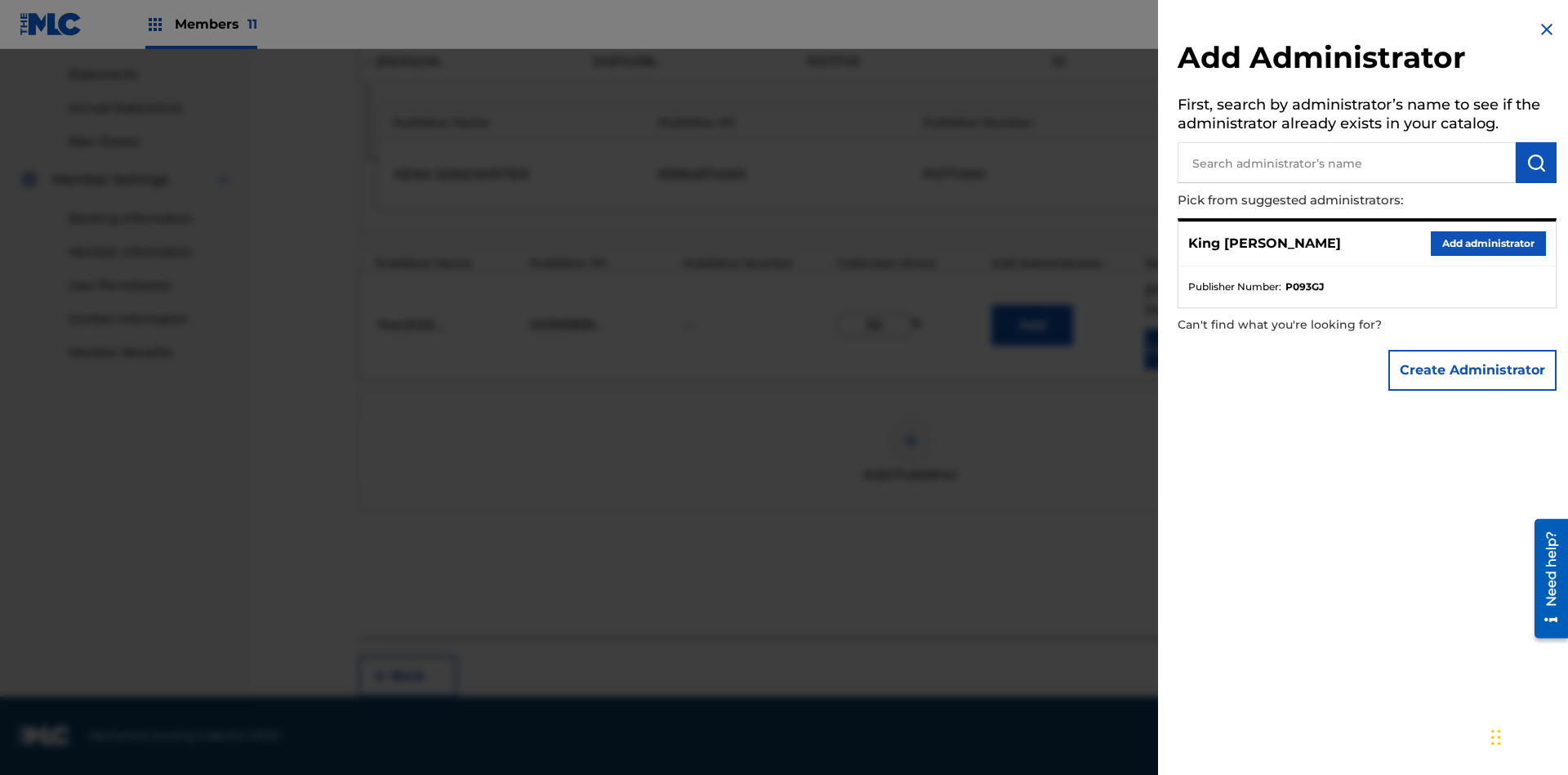
click at [1347, 163] on input "text" at bounding box center [1346, 163] width 338 height 41
type input "Test2025.08.29.05.16.47"
click at [1536, 163] on img "submit" at bounding box center [1536, 162] width 20 height 20
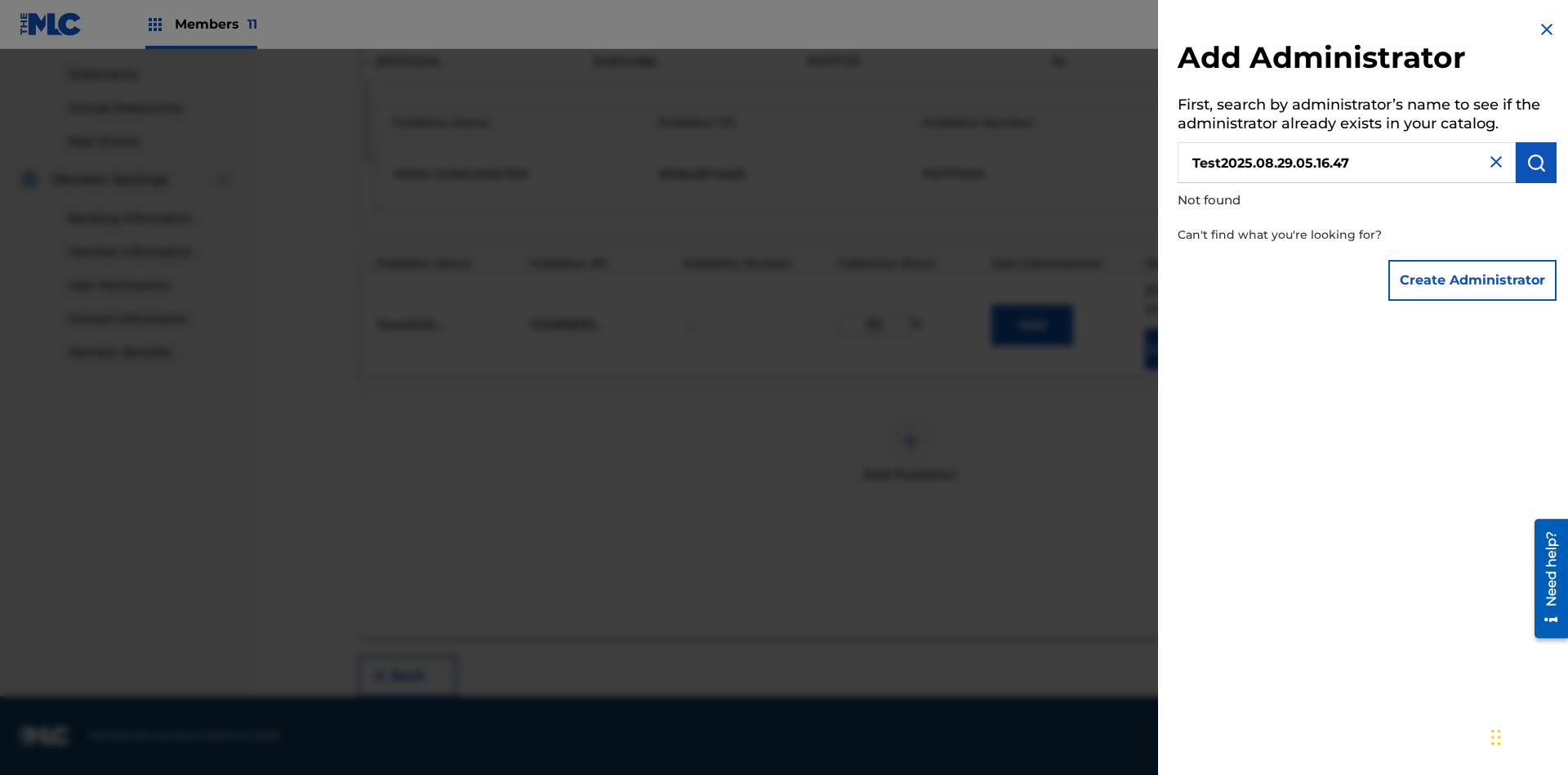
click at [1474, 280] on button "Create Administrator" at bounding box center [1473, 281] width 168 height 41
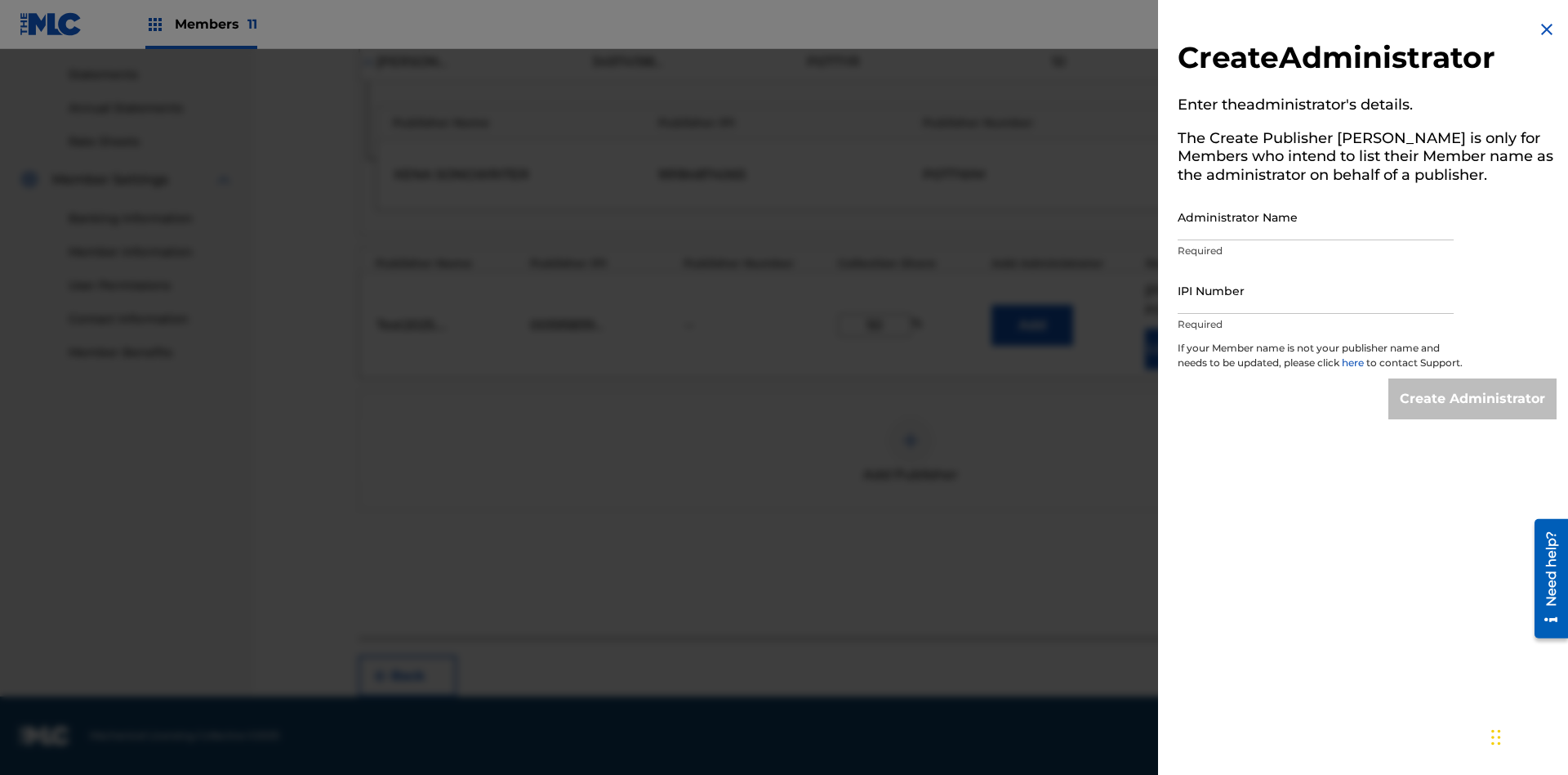
click at [1316, 216] on input "Administrator Name" at bounding box center [1315, 217] width 276 height 47
type input "Test2025.08.29.05.16.51"
click at [1316, 290] on input "IPI Number" at bounding box center [1315, 291] width 276 height 47
type input "00595839777"
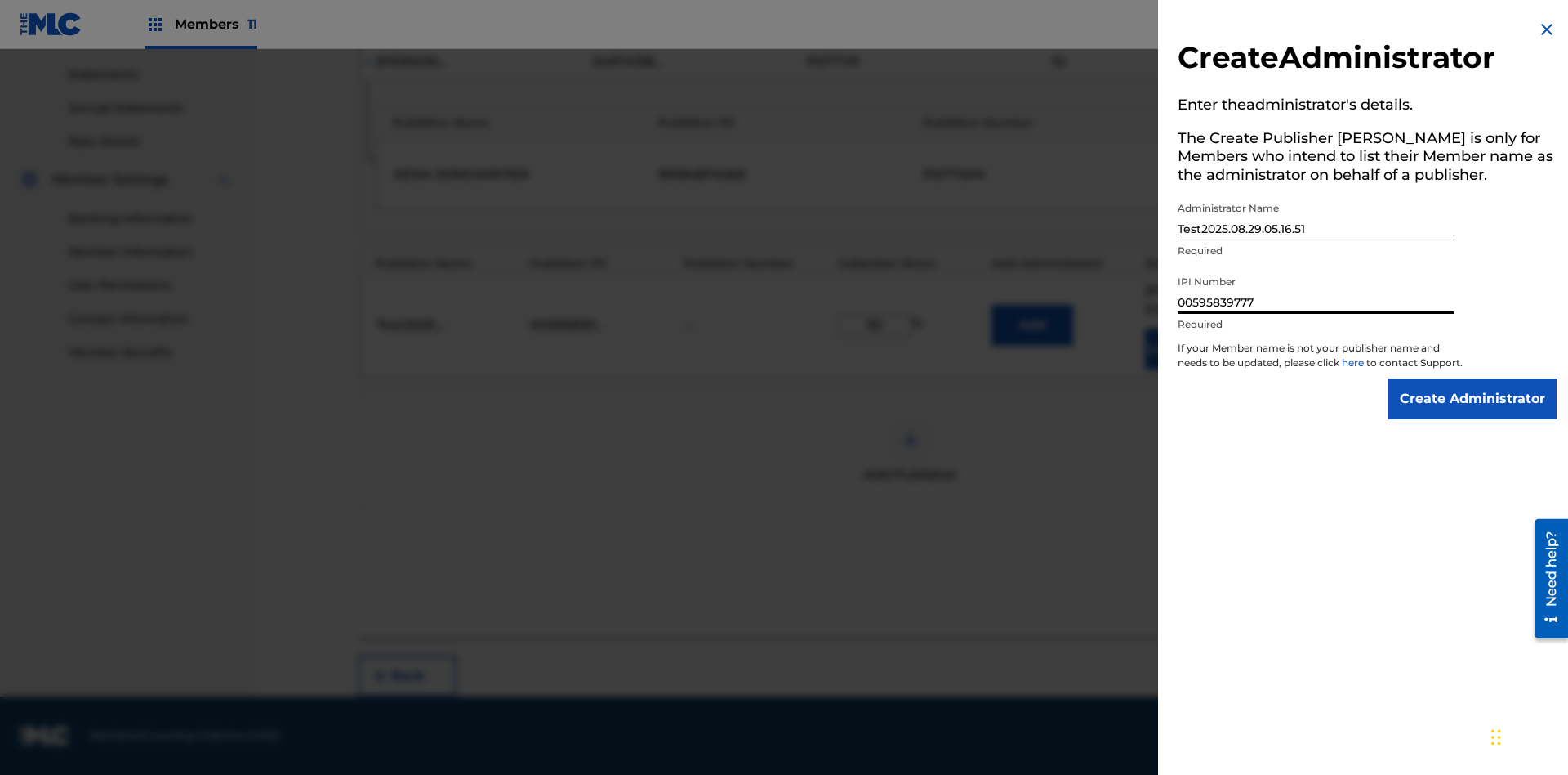
click at [1474, 414] on input "Create Administrator" at bounding box center [1473, 399] width 168 height 41
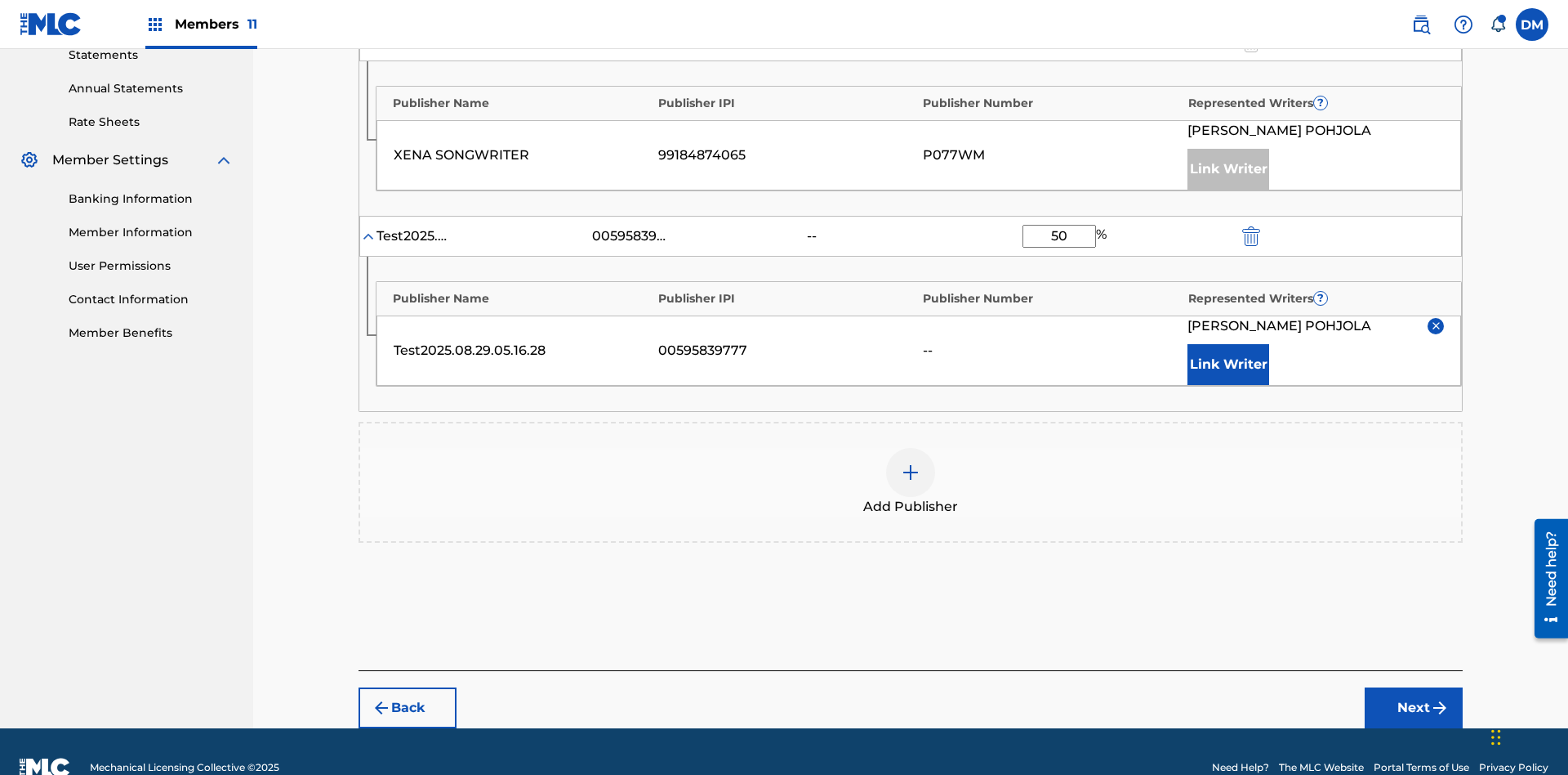
scroll to position [625, 0]
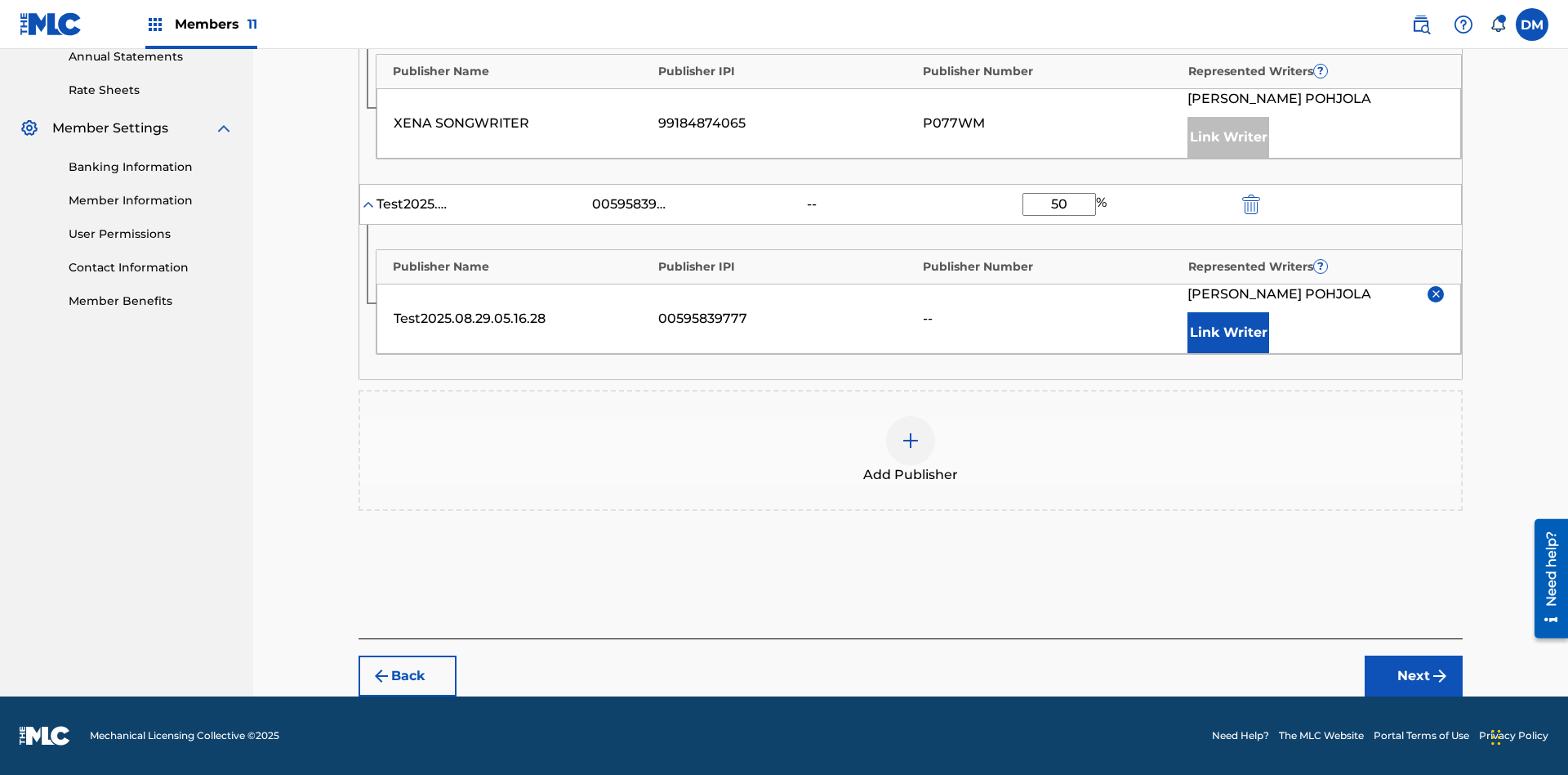
click at [1414, 676] on button "Next" at bounding box center [1414, 676] width 98 height 41
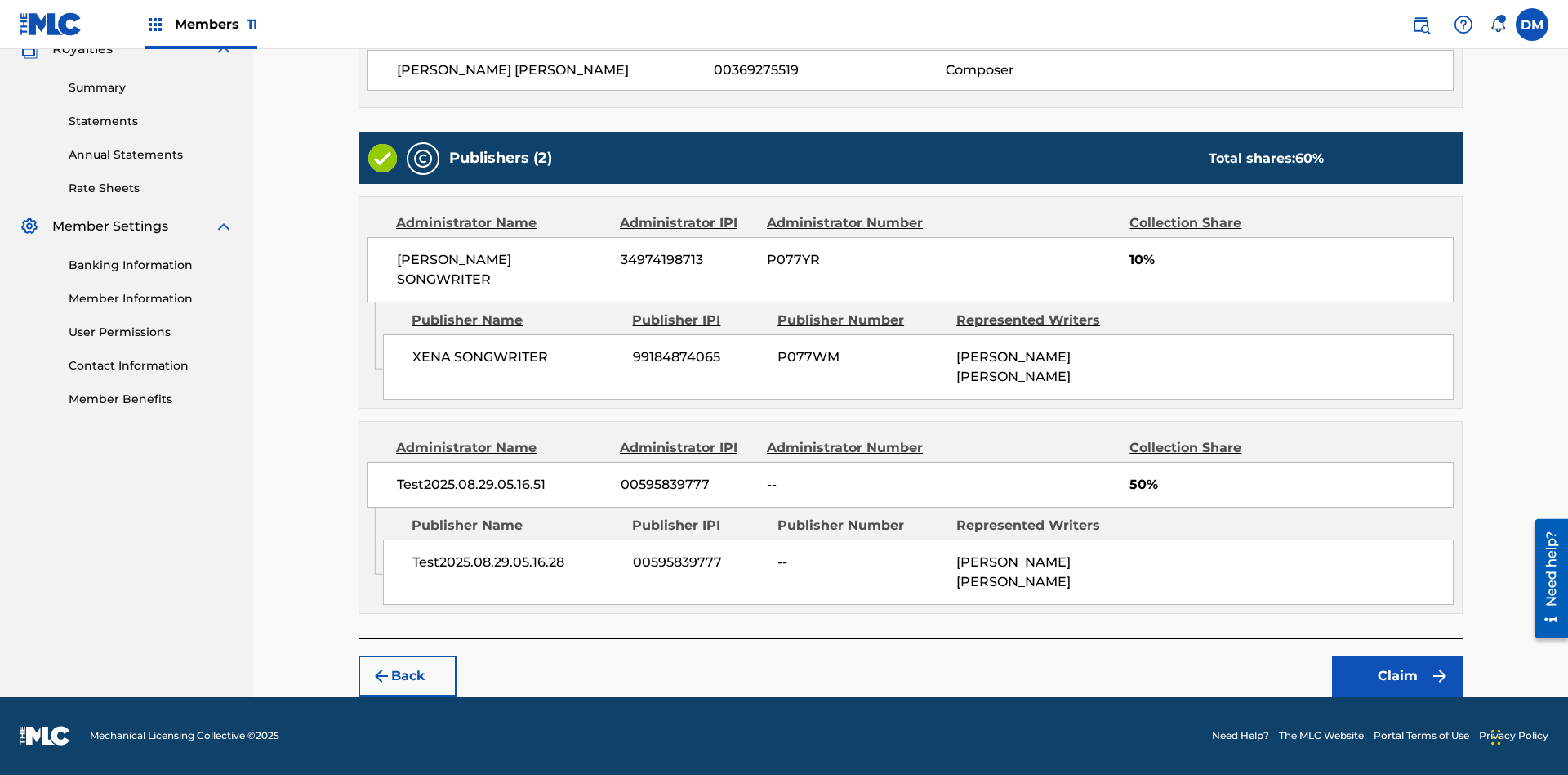
scroll to position [488, 0]
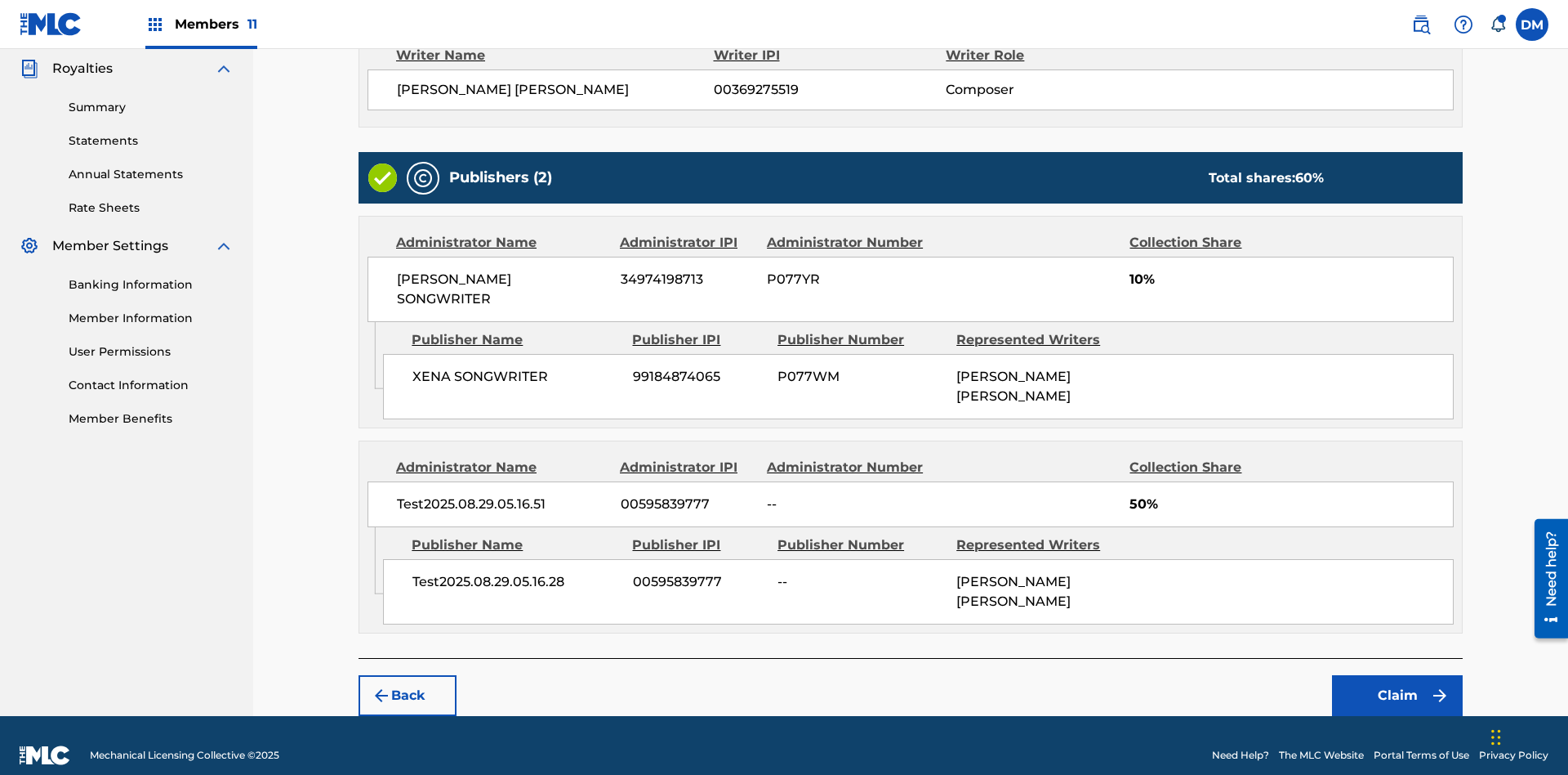
click at [1398, 676] on button "Claim" at bounding box center [1398, 695] width 131 height 41
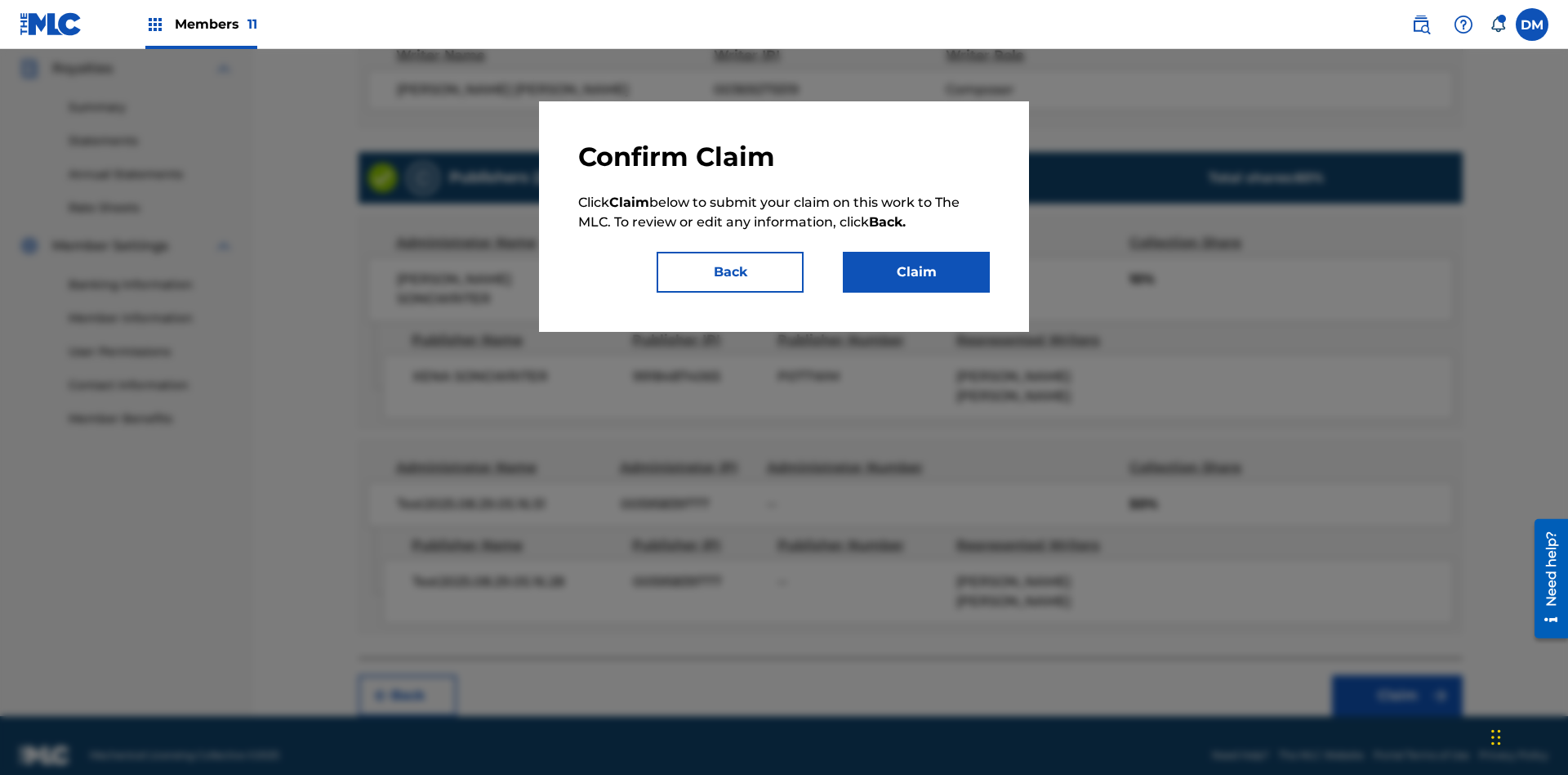
click at [917, 272] on button "Claim" at bounding box center [916, 272] width 147 height 41
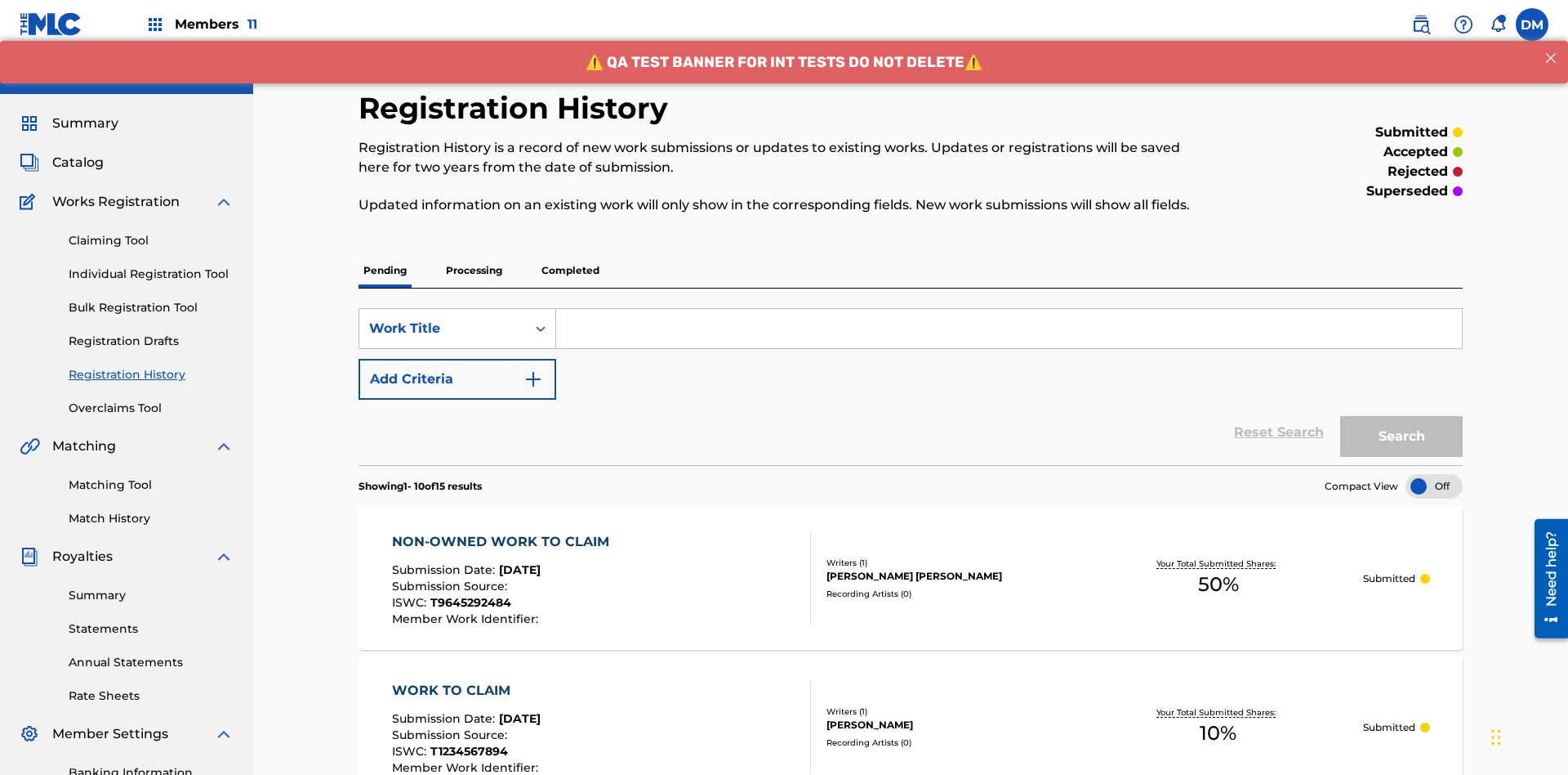
click at [1009, 309] on input "Search Form" at bounding box center [1009, 329] width 906 height 39
